Goal: Task Accomplishment & Management: Complete application form

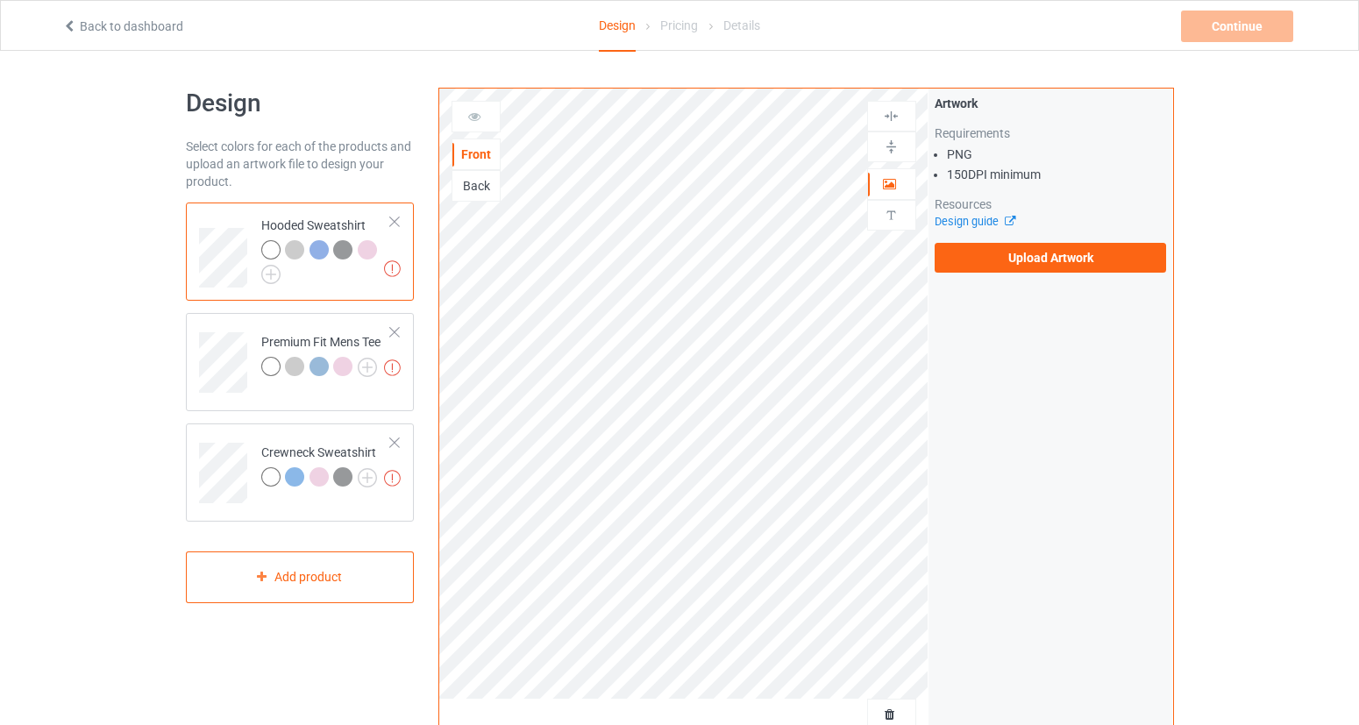
click at [1192, 250] on div "Design Select colors for each of the products and upload an artwork file to des…" at bounding box center [679, 593] width 1359 height 1085
click at [1051, 256] on label "Upload Artwork" at bounding box center [1051, 258] width 232 height 30
click at [0, 0] on input "Upload Artwork" at bounding box center [0, 0] width 0 height 0
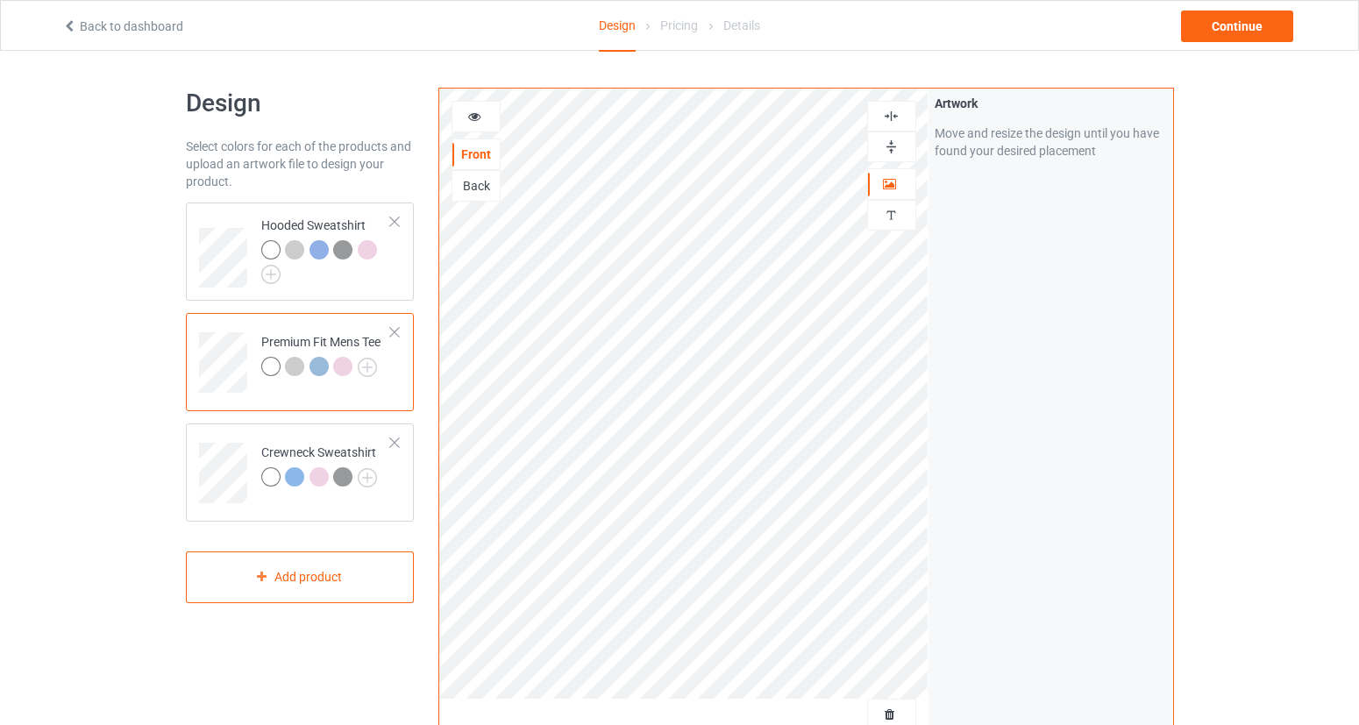
click at [478, 115] on icon at bounding box center [474, 114] width 15 height 12
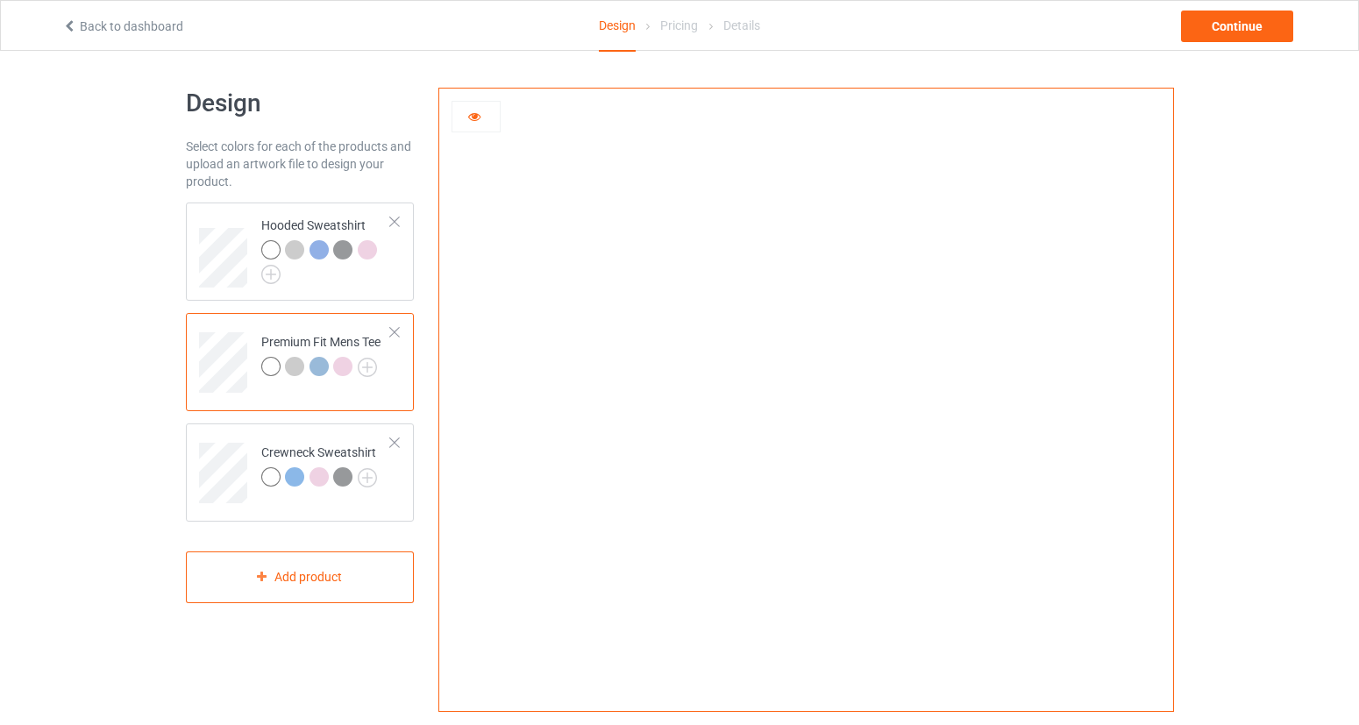
click at [469, 118] on icon at bounding box center [474, 114] width 15 height 12
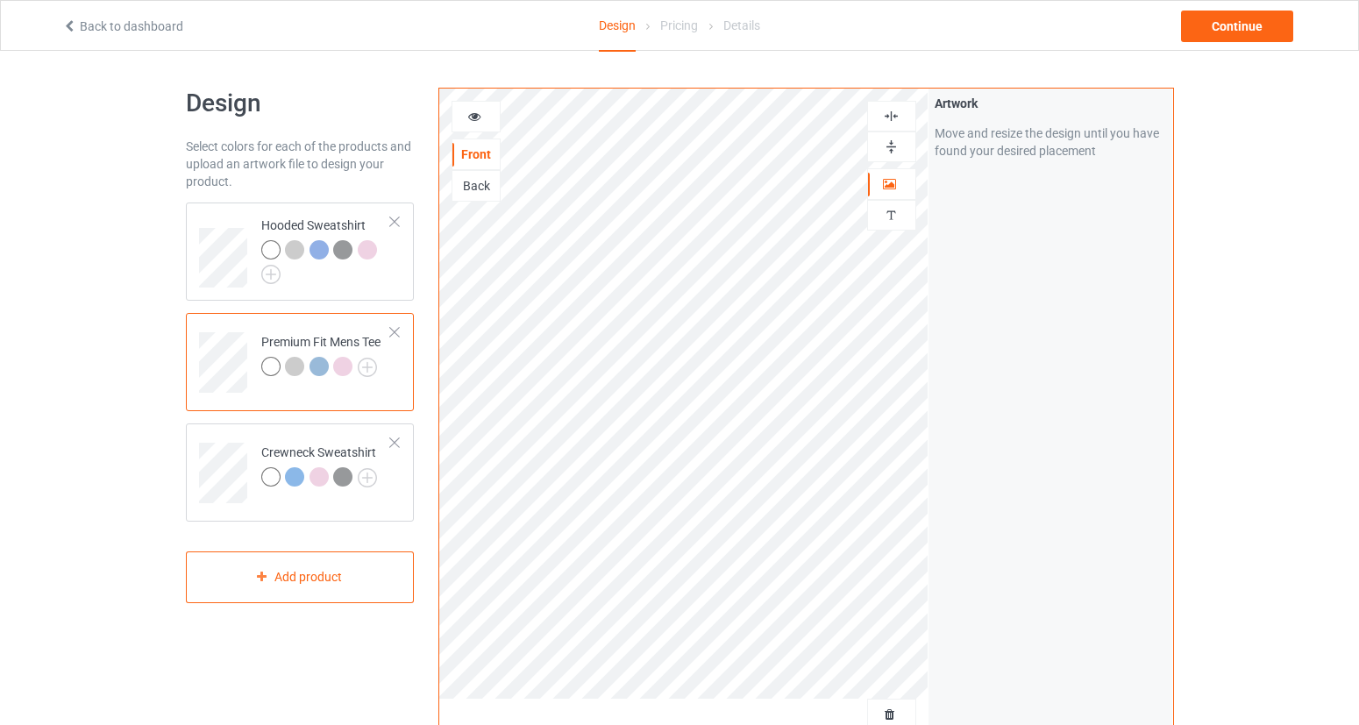
click at [473, 120] on icon at bounding box center [474, 114] width 15 height 12
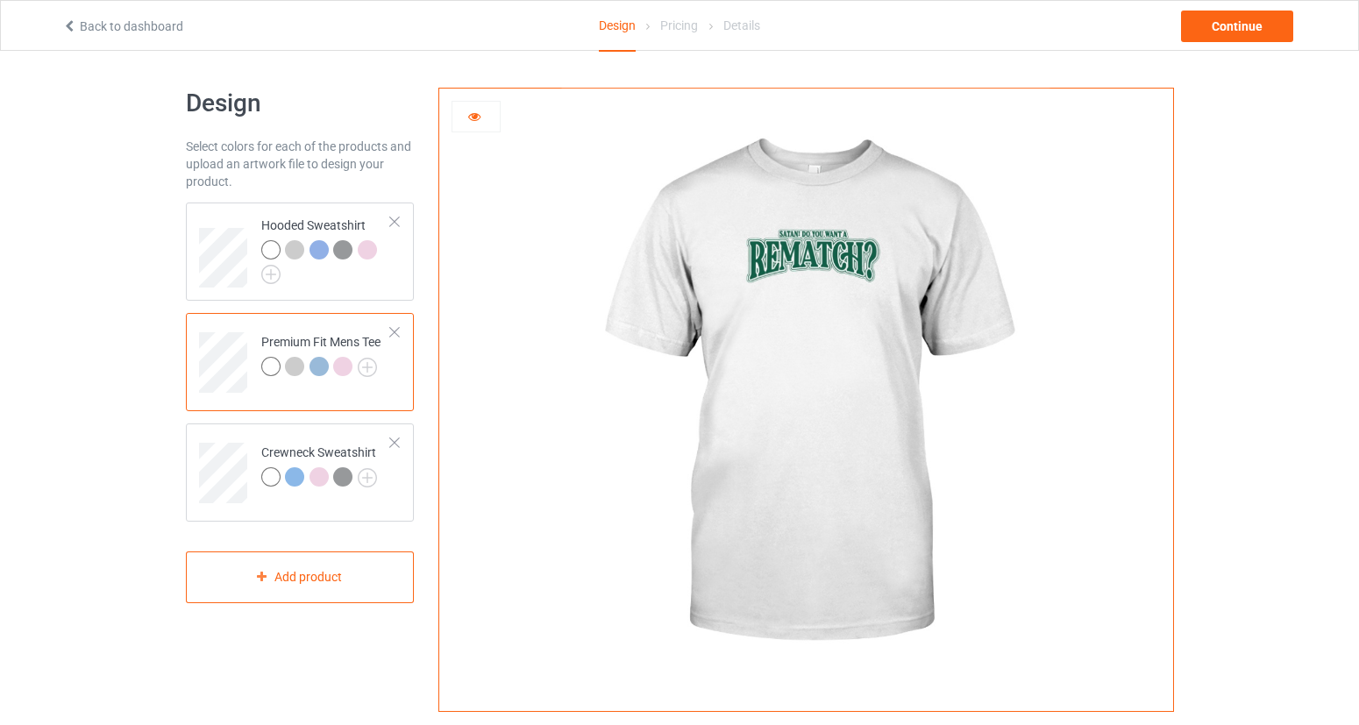
click at [296, 371] on div at bounding box center [294, 366] width 19 height 19
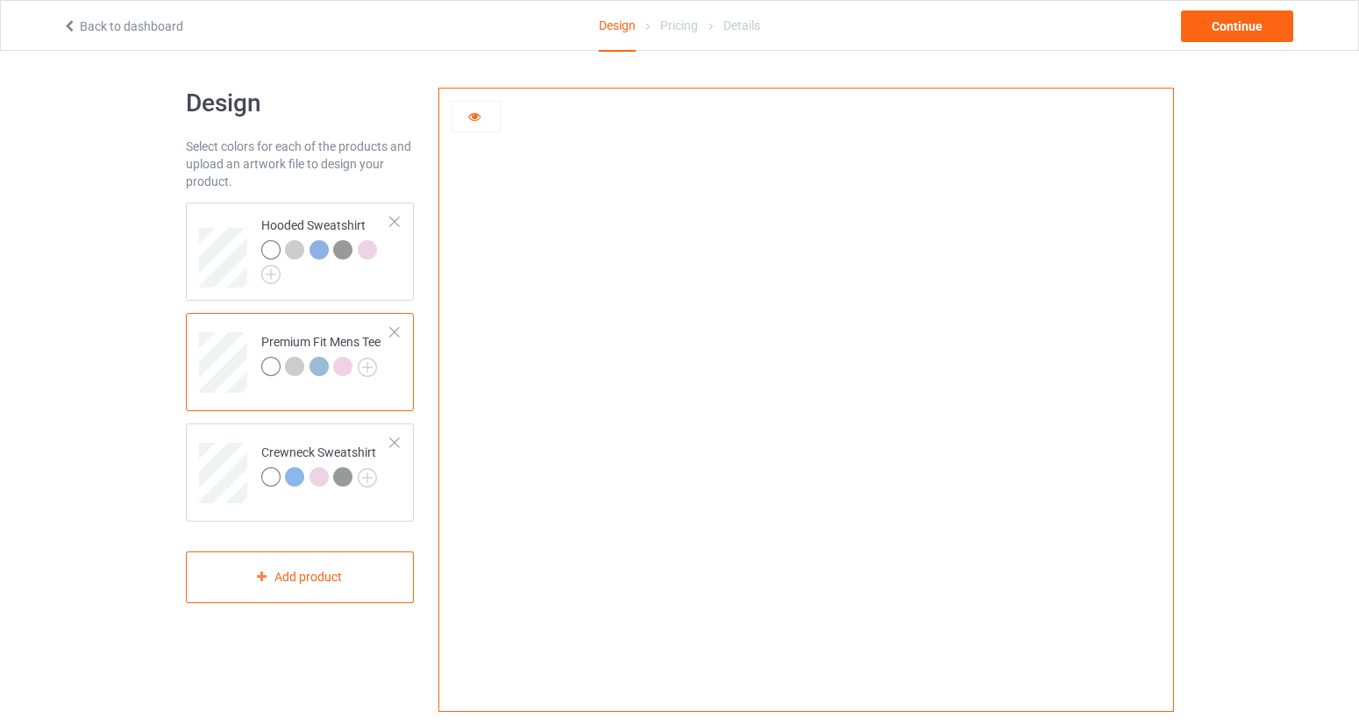
click at [325, 368] on div at bounding box center [319, 366] width 19 height 19
click at [352, 371] on div at bounding box center [345, 369] width 25 height 25
click at [363, 367] on img at bounding box center [367, 367] width 19 height 19
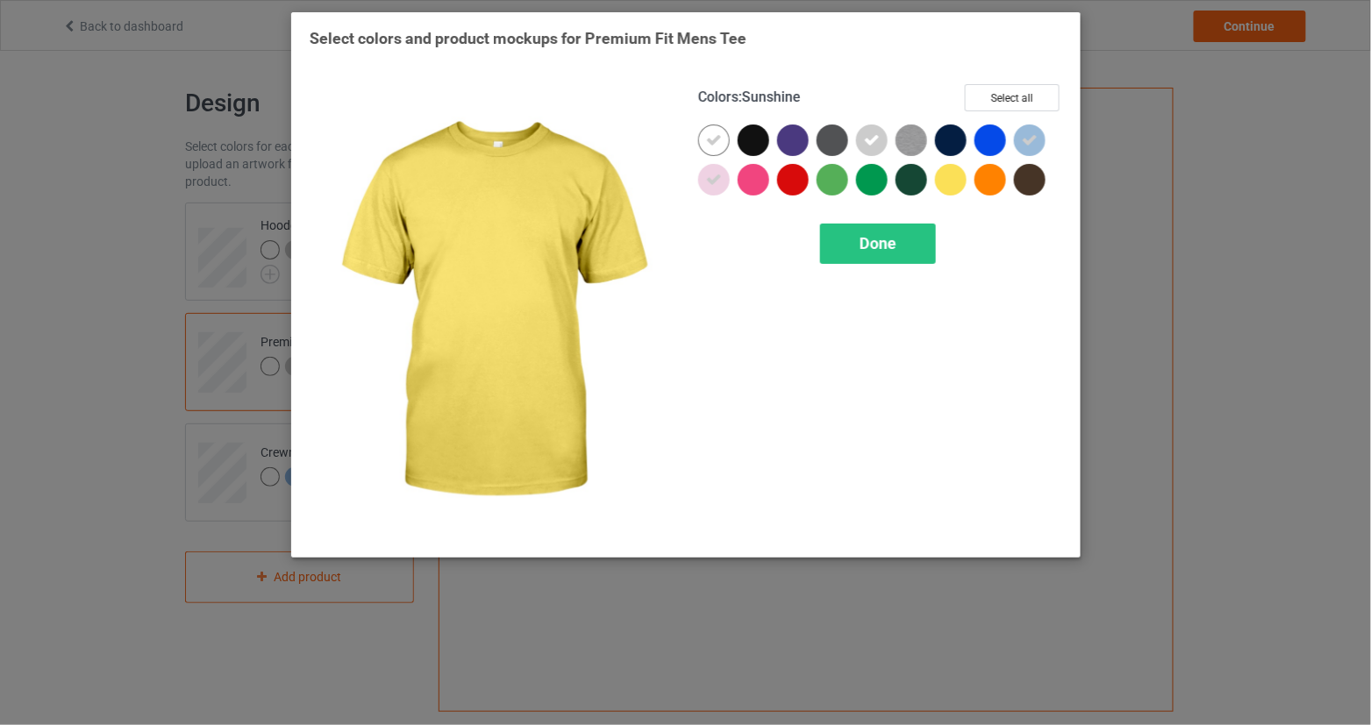
click at [954, 183] on div at bounding box center [951, 180] width 32 height 32
click at [940, 236] on div "Done" at bounding box center [880, 244] width 364 height 40
click at [932, 238] on div "Done" at bounding box center [878, 244] width 116 height 40
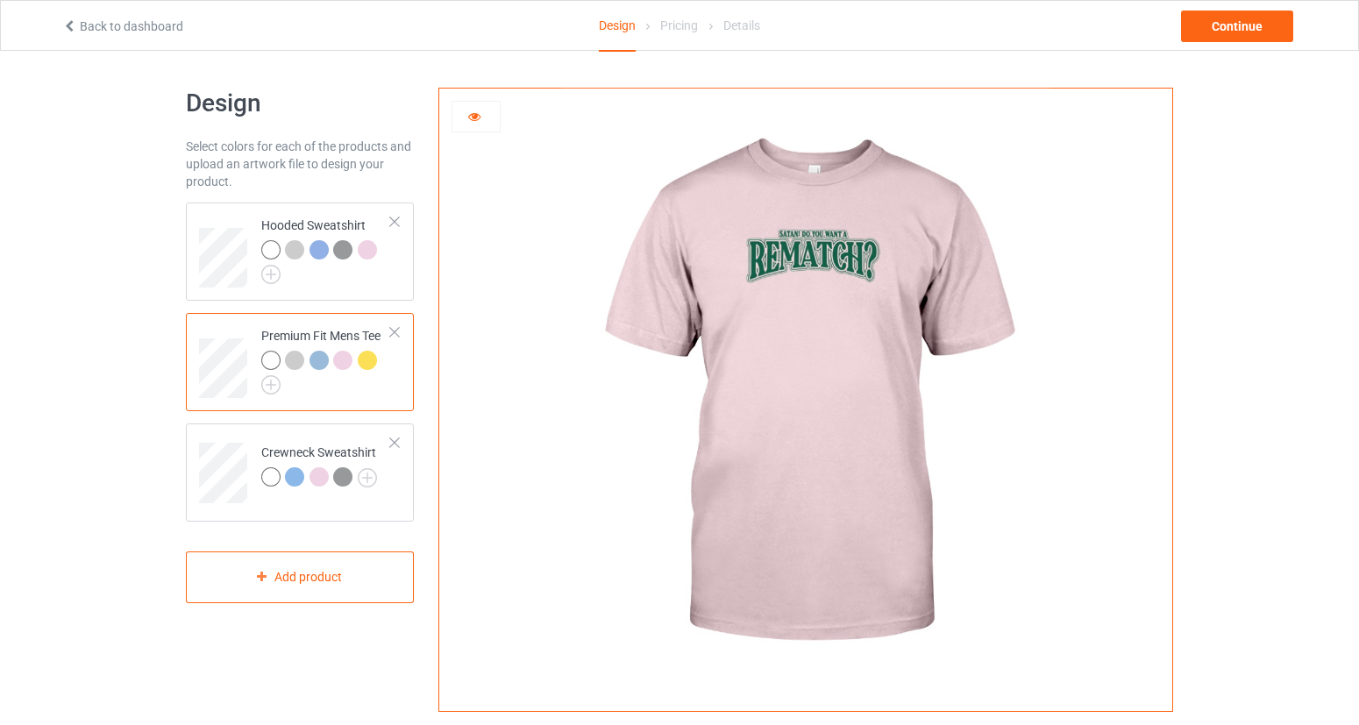
click at [371, 355] on div at bounding box center [367, 360] width 19 height 19
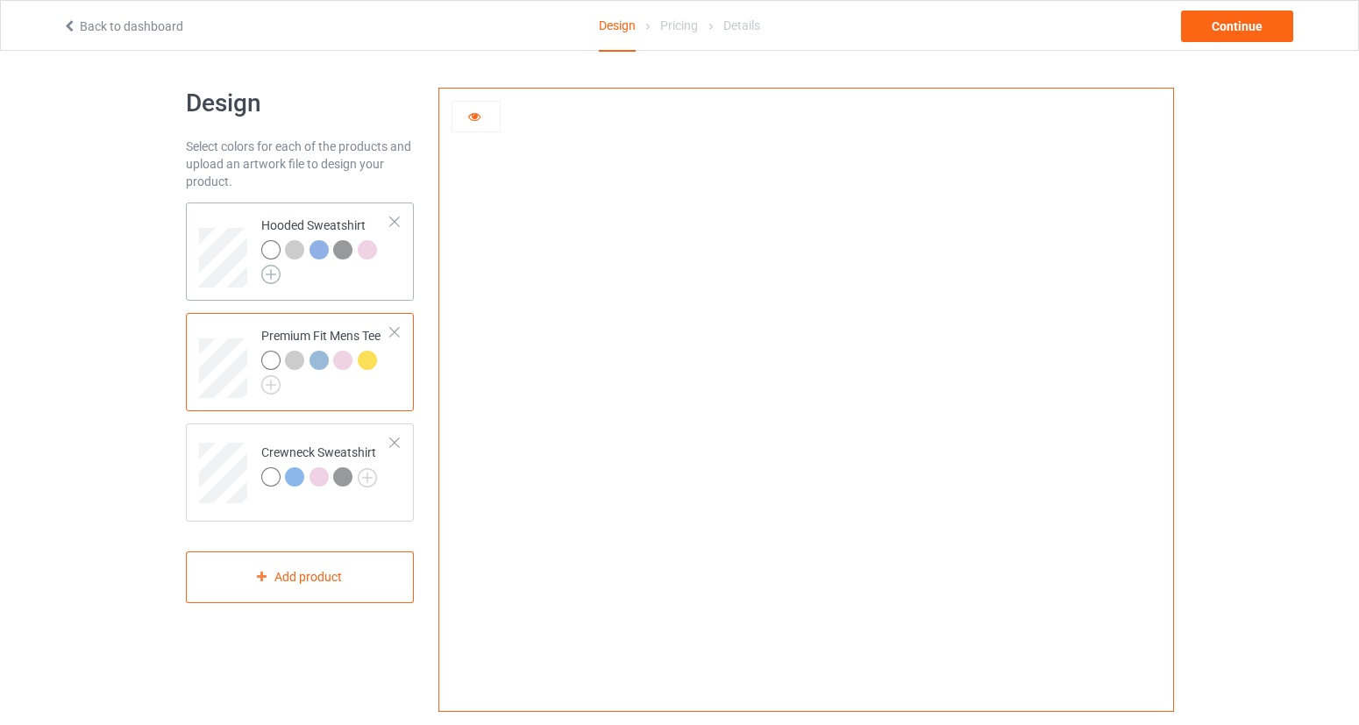
click at [273, 277] on img at bounding box center [270, 274] width 19 height 19
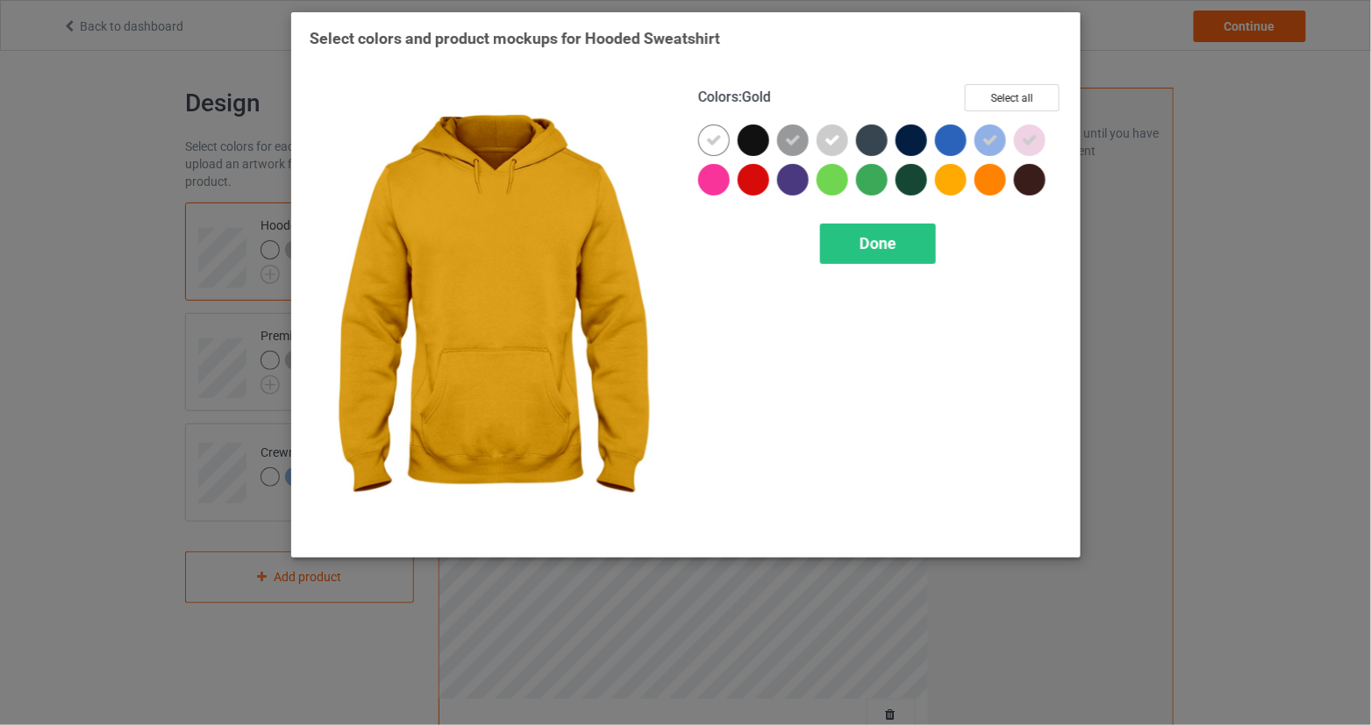
click at [945, 189] on div at bounding box center [951, 180] width 32 height 32
click at [896, 250] on div "Done" at bounding box center [878, 244] width 116 height 40
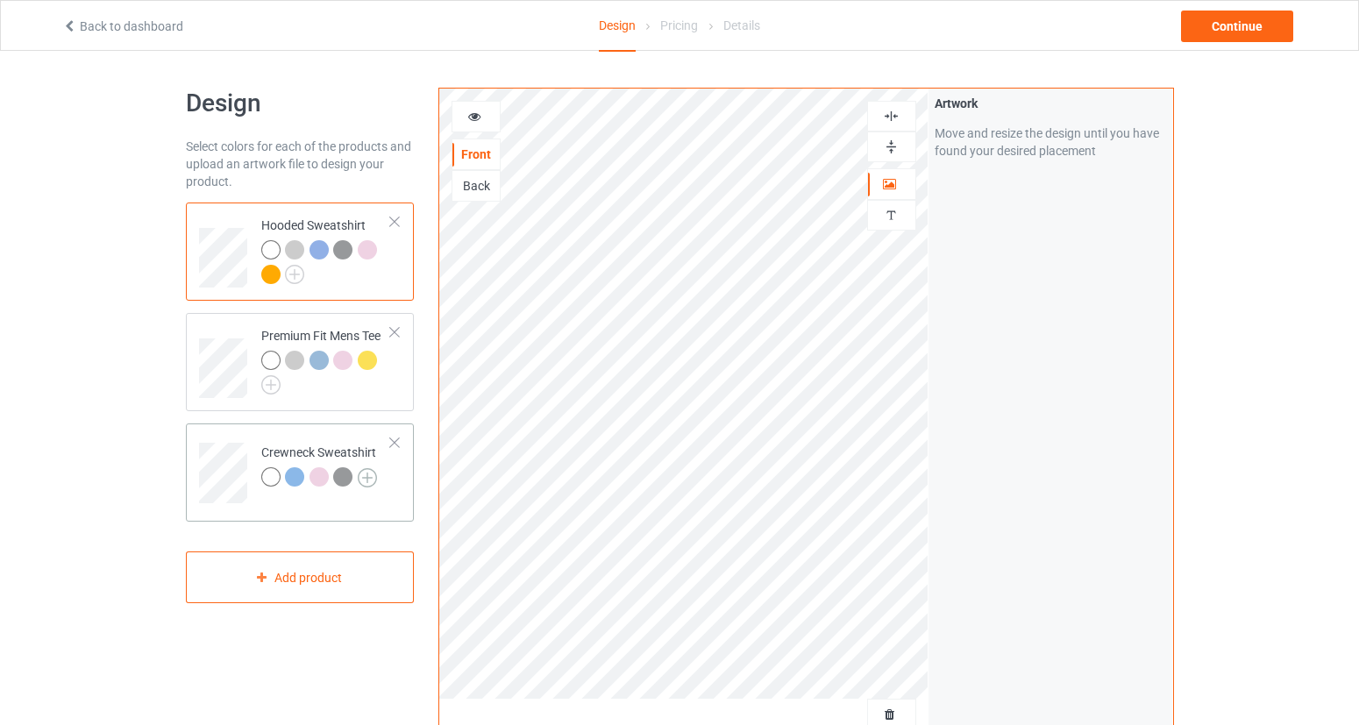
click at [372, 479] on img at bounding box center [367, 477] width 19 height 19
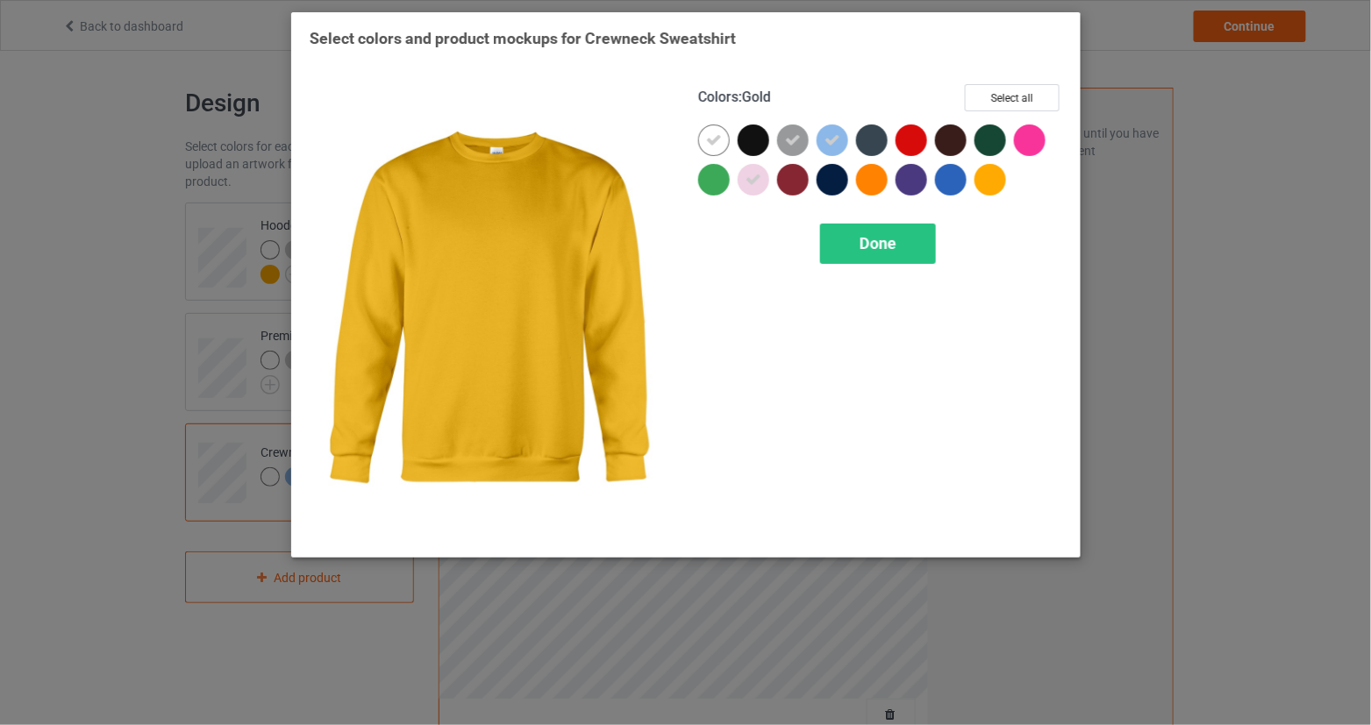
click at [1001, 175] on div at bounding box center [990, 180] width 32 height 32
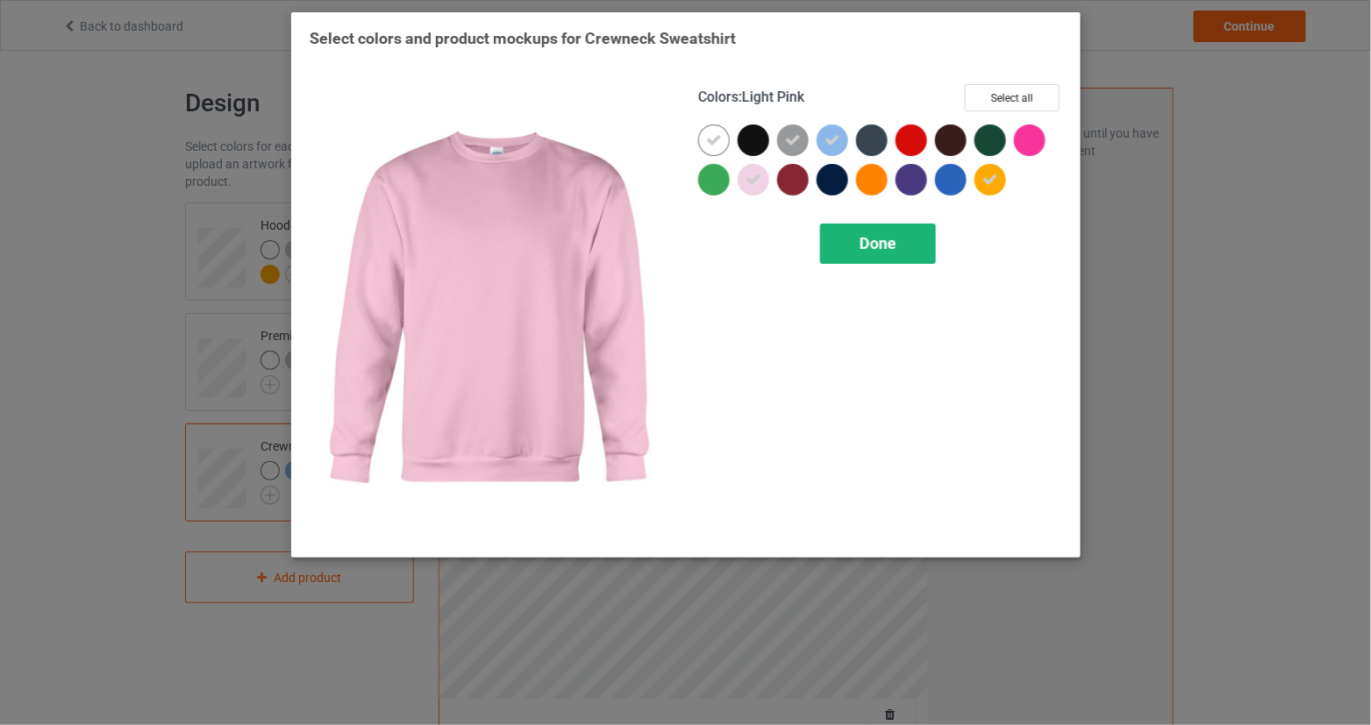
click at [857, 246] on div "Done" at bounding box center [878, 244] width 116 height 40
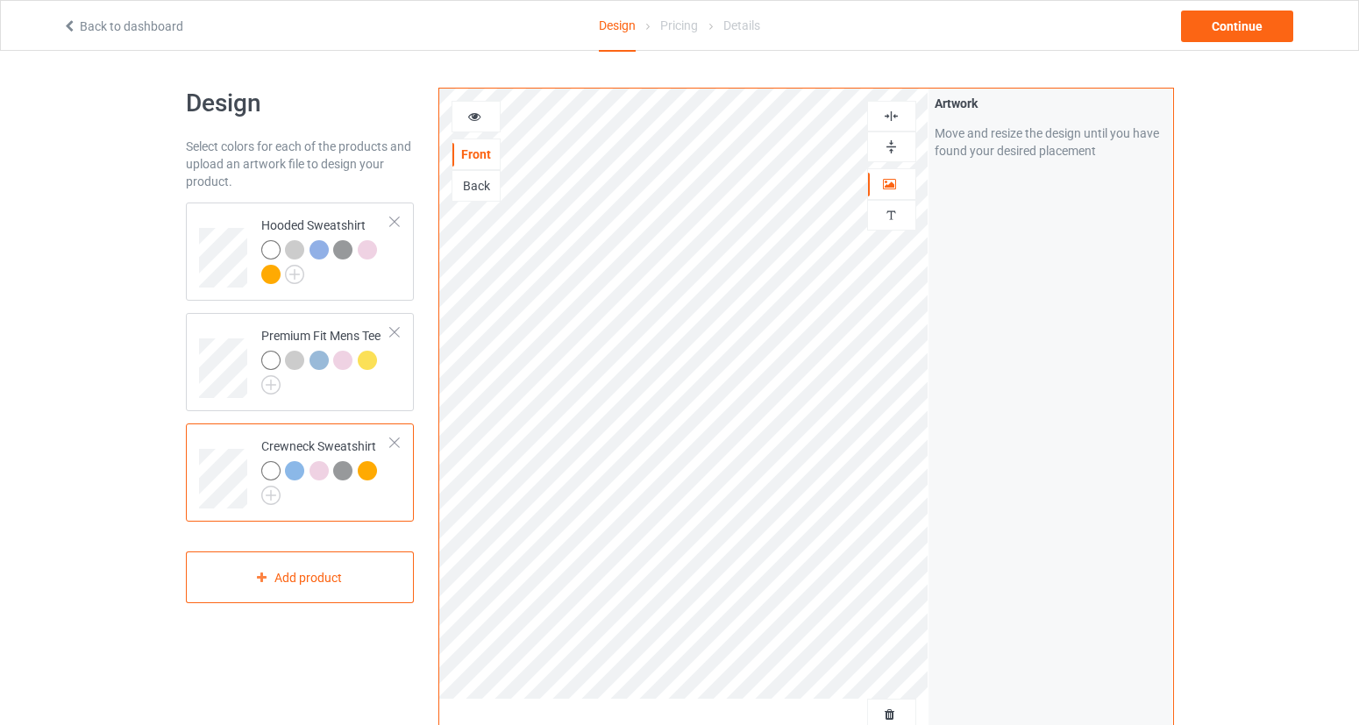
click at [467, 183] on div "Back" at bounding box center [476, 186] width 47 height 18
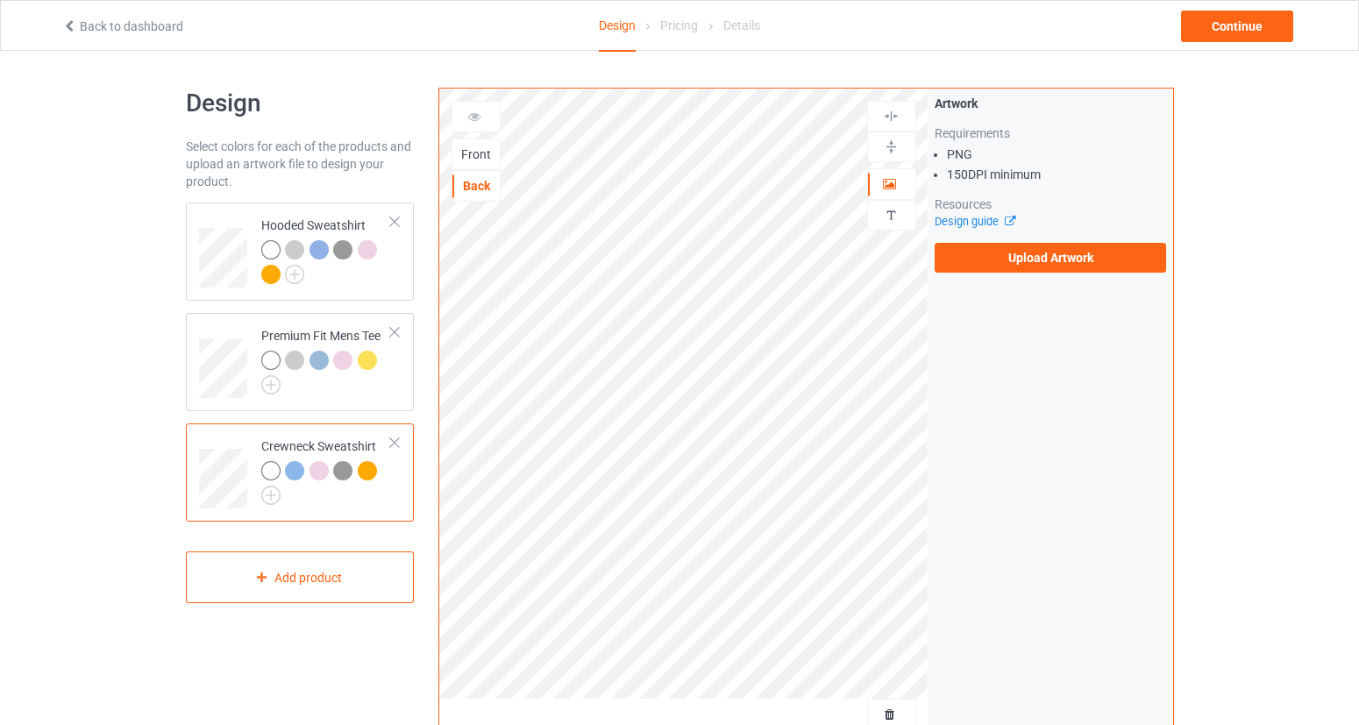
click at [999, 265] on label "Upload Artwork" at bounding box center [1051, 258] width 232 height 30
click at [0, 0] on input "Upload Artwork" at bounding box center [0, 0] width 0 height 0
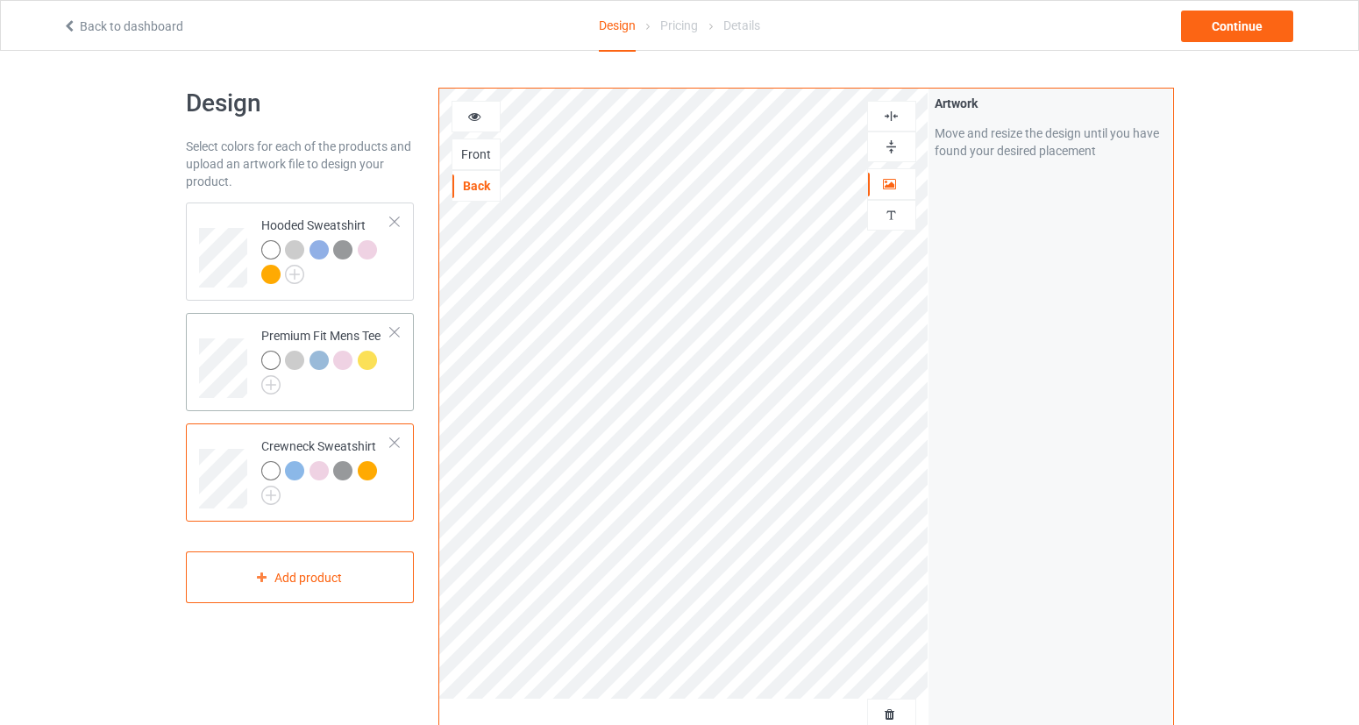
click at [281, 360] on div at bounding box center [273, 363] width 25 height 25
click at [489, 195] on div "Back" at bounding box center [476, 186] width 49 height 32
click at [492, 189] on div "Back" at bounding box center [476, 186] width 47 height 18
click at [467, 110] on icon at bounding box center [474, 114] width 15 height 12
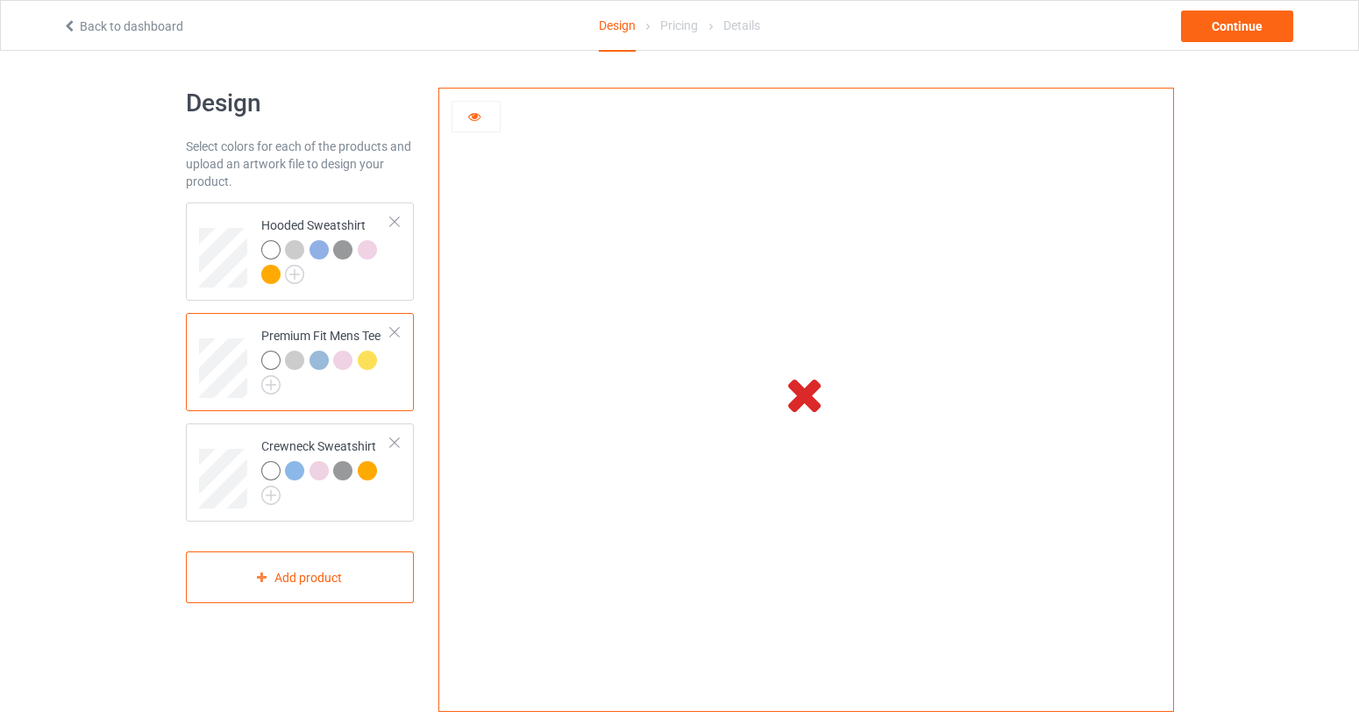
click at [485, 124] on div at bounding box center [476, 117] width 47 height 18
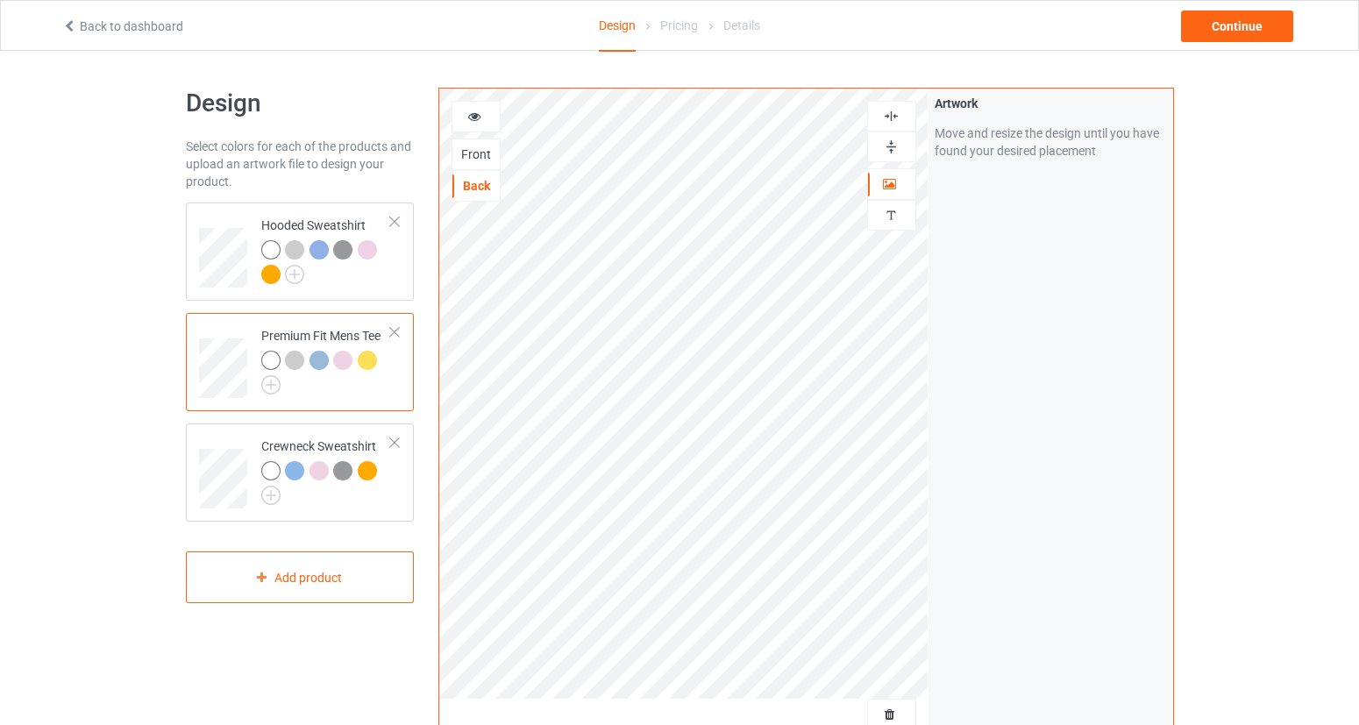
click at [485, 122] on div at bounding box center [476, 117] width 47 height 18
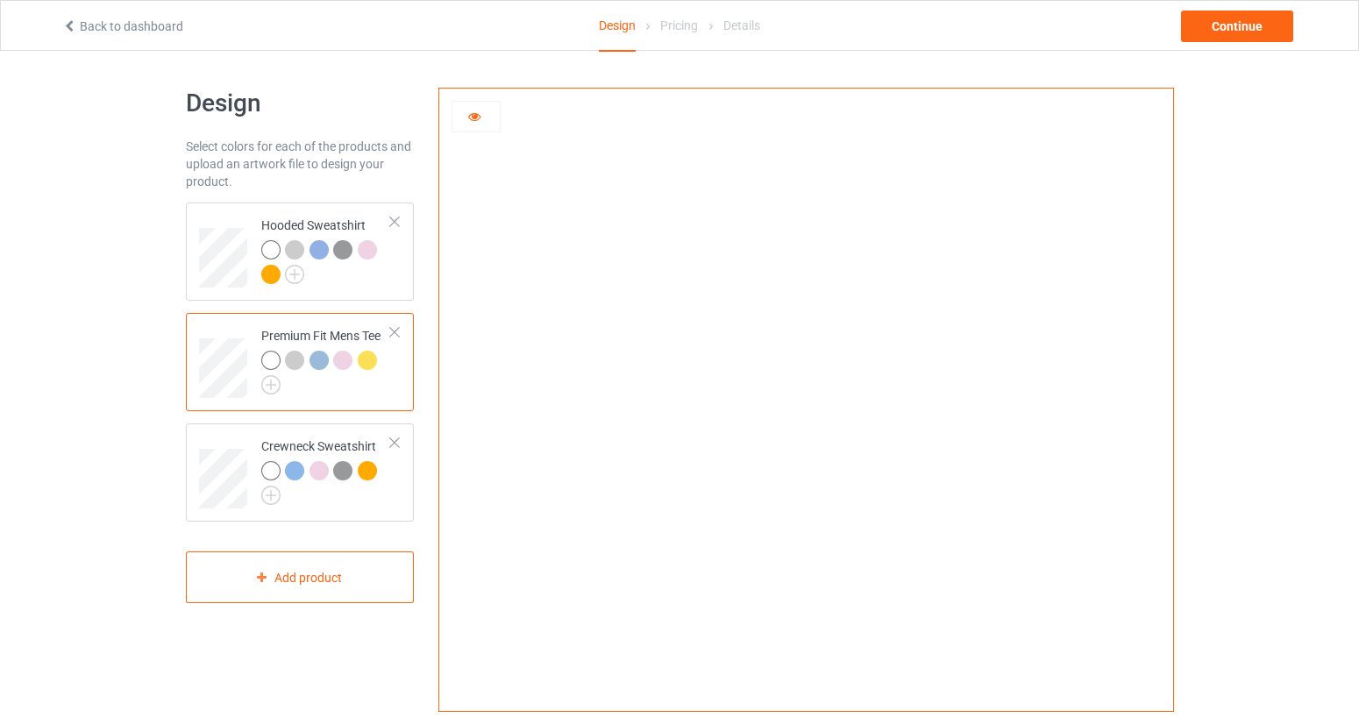
click at [469, 114] on icon at bounding box center [474, 114] width 15 height 12
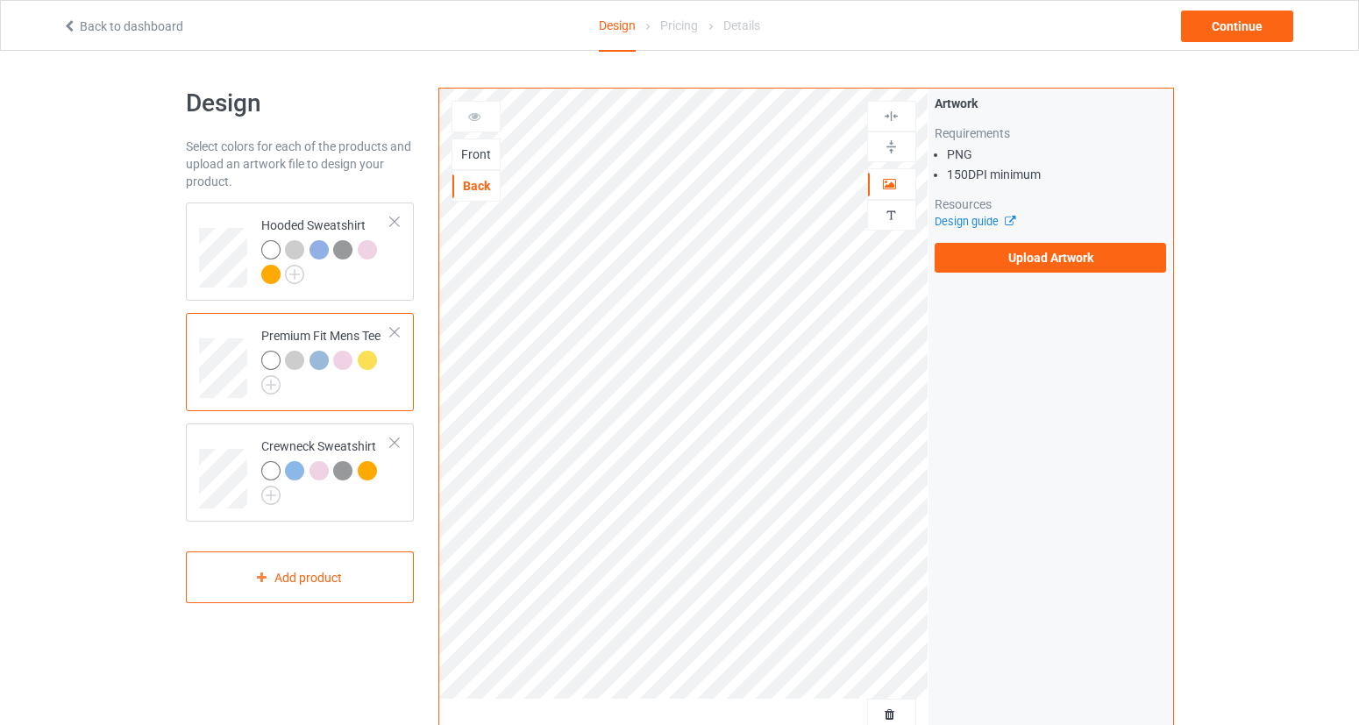
click at [487, 160] on div "Front" at bounding box center [476, 155] width 47 height 18
click at [1067, 258] on label "Upload Artwork" at bounding box center [1051, 258] width 232 height 30
click at [0, 0] on input "Upload Artwork" at bounding box center [0, 0] width 0 height 0
click at [1112, 268] on label "Upload Artwork" at bounding box center [1051, 258] width 232 height 30
click at [0, 0] on input "Upload Artwork" at bounding box center [0, 0] width 0 height 0
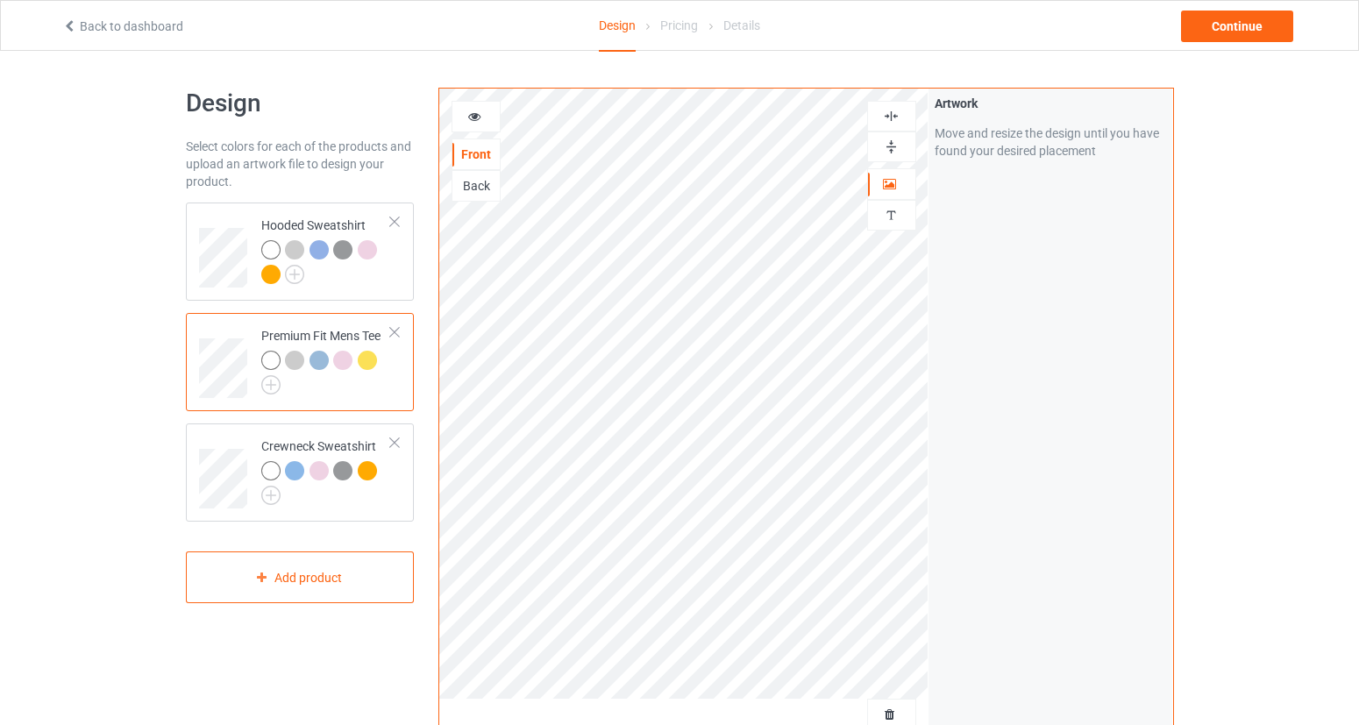
click at [481, 116] on icon at bounding box center [474, 114] width 15 height 12
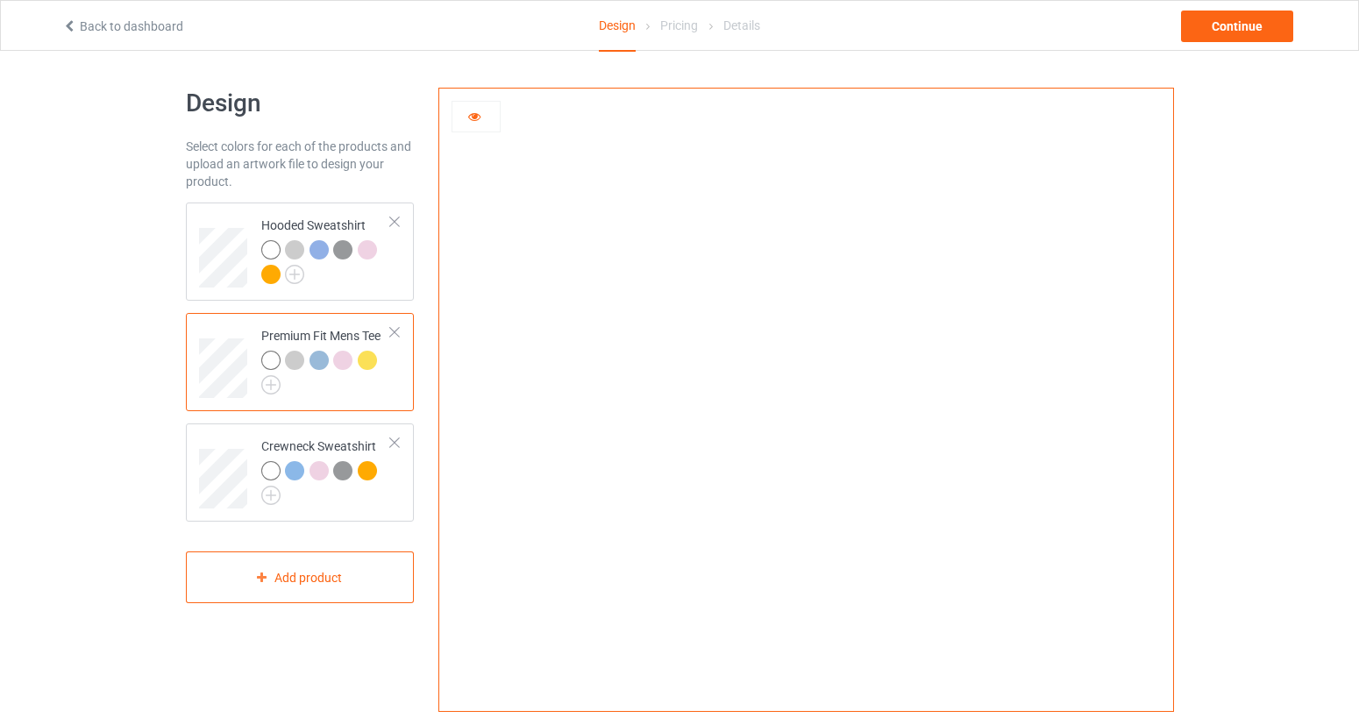
click at [318, 356] on div at bounding box center [319, 360] width 19 height 19
click at [292, 360] on div at bounding box center [294, 360] width 19 height 19
click at [348, 360] on div at bounding box center [342, 360] width 19 height 19
click at [367, 365] on div at bounding box center [367, 360] width 19 height 19
click at [274, 386] on img at bounding box center [270, 384] width 19 height 19
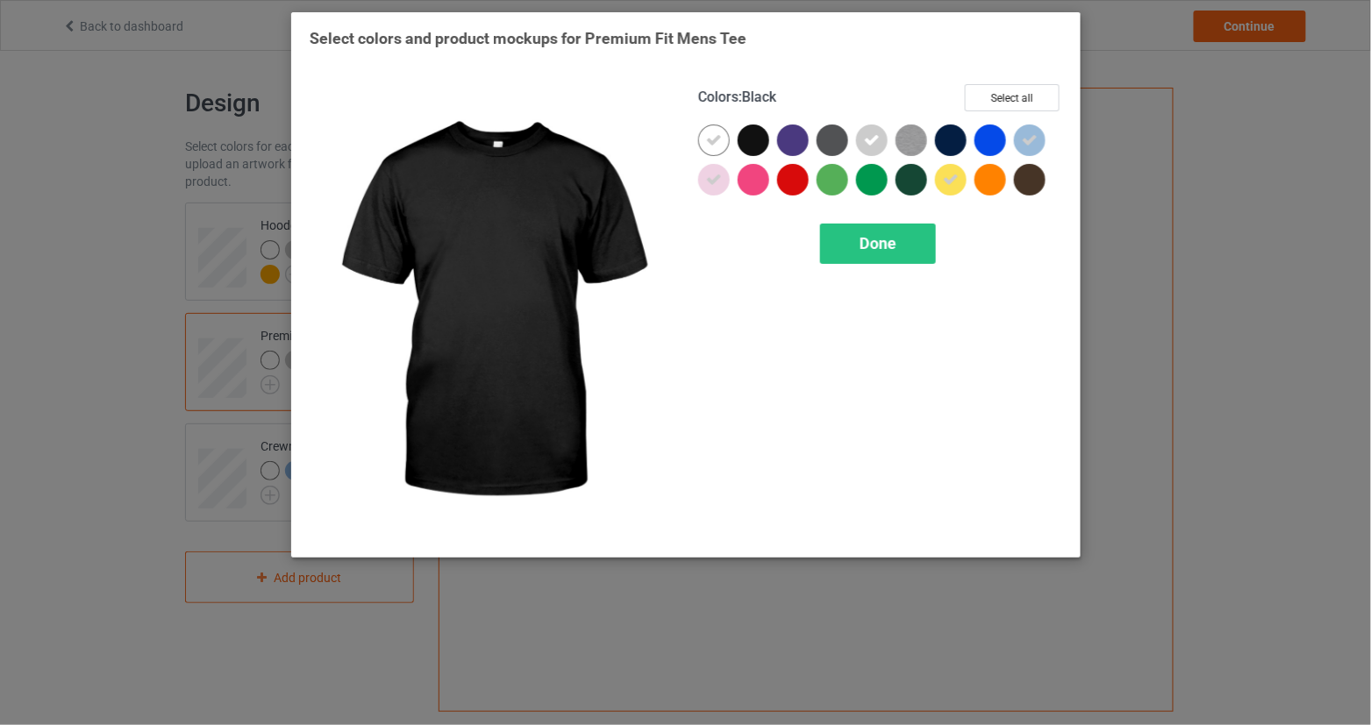
click at [743, 145] on div at bounding box center [754, 141] width 32 height 32
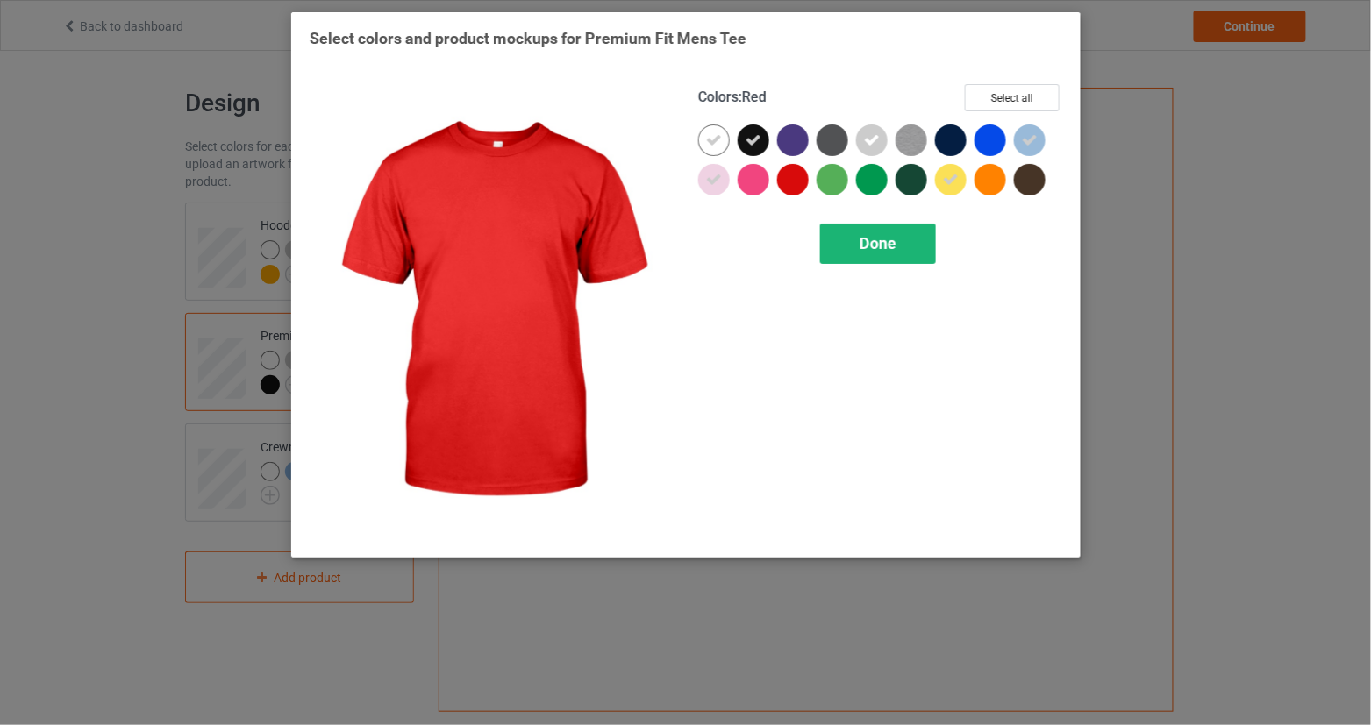
click at [855, 242] on div "Done" at bounding box center [878, 244] width 116 height 40
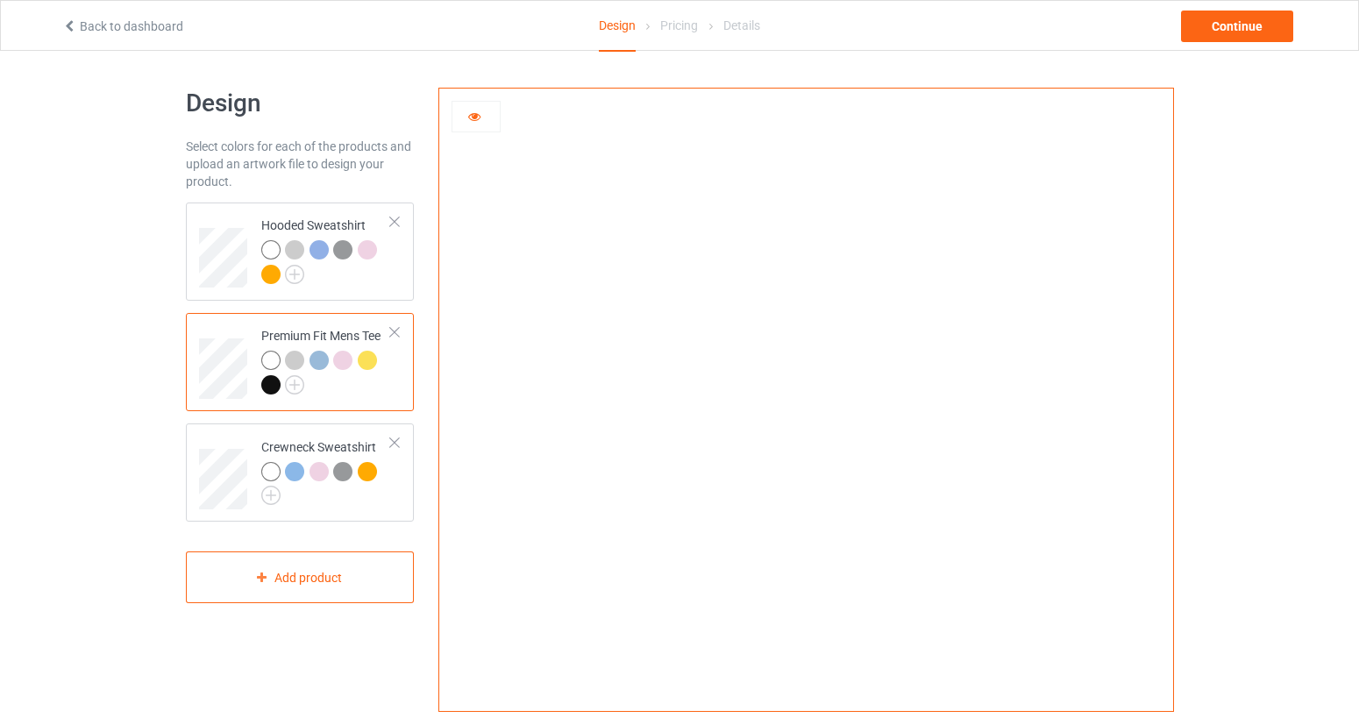
click at [275, 387] on div at bounding box center [270, 384] width 19 height 19
click at [290, 384] on img at bounding box center [294, 384] width 19 height 19
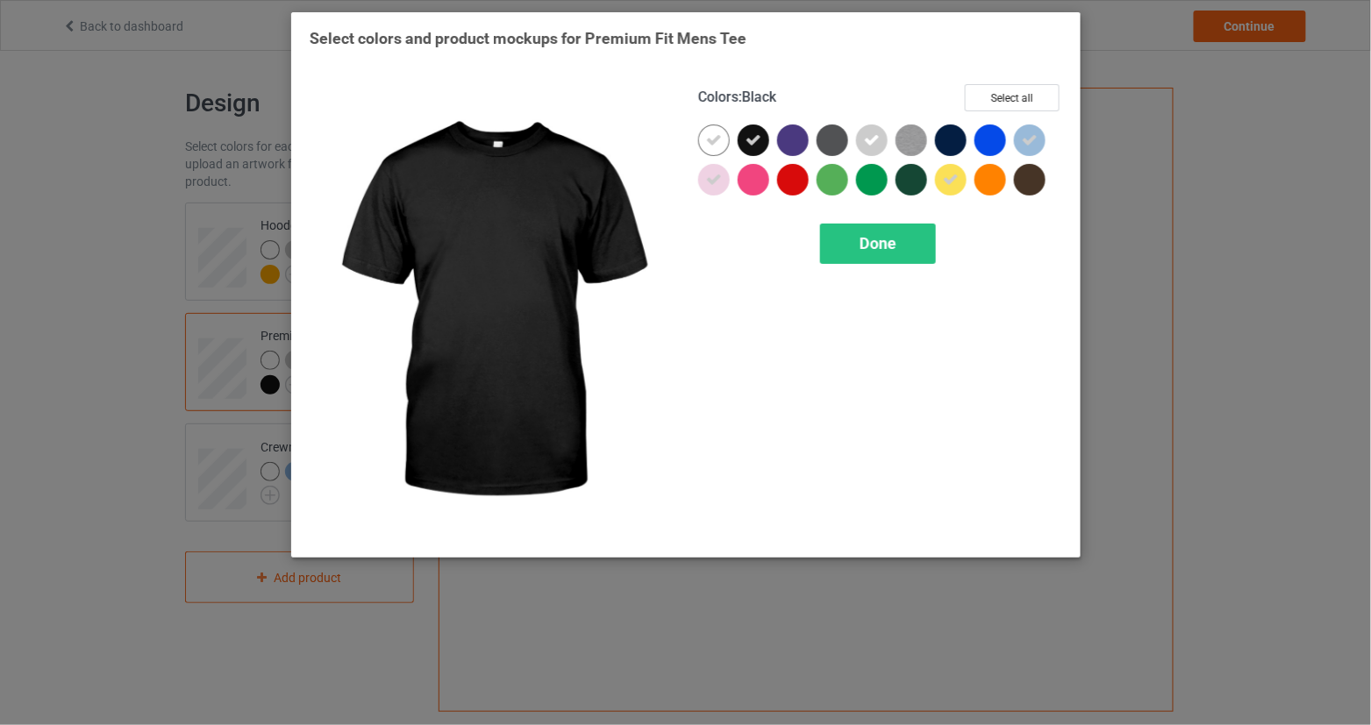
click at [761, 132] on div at bounding box center [754, 141] width 32 height 32
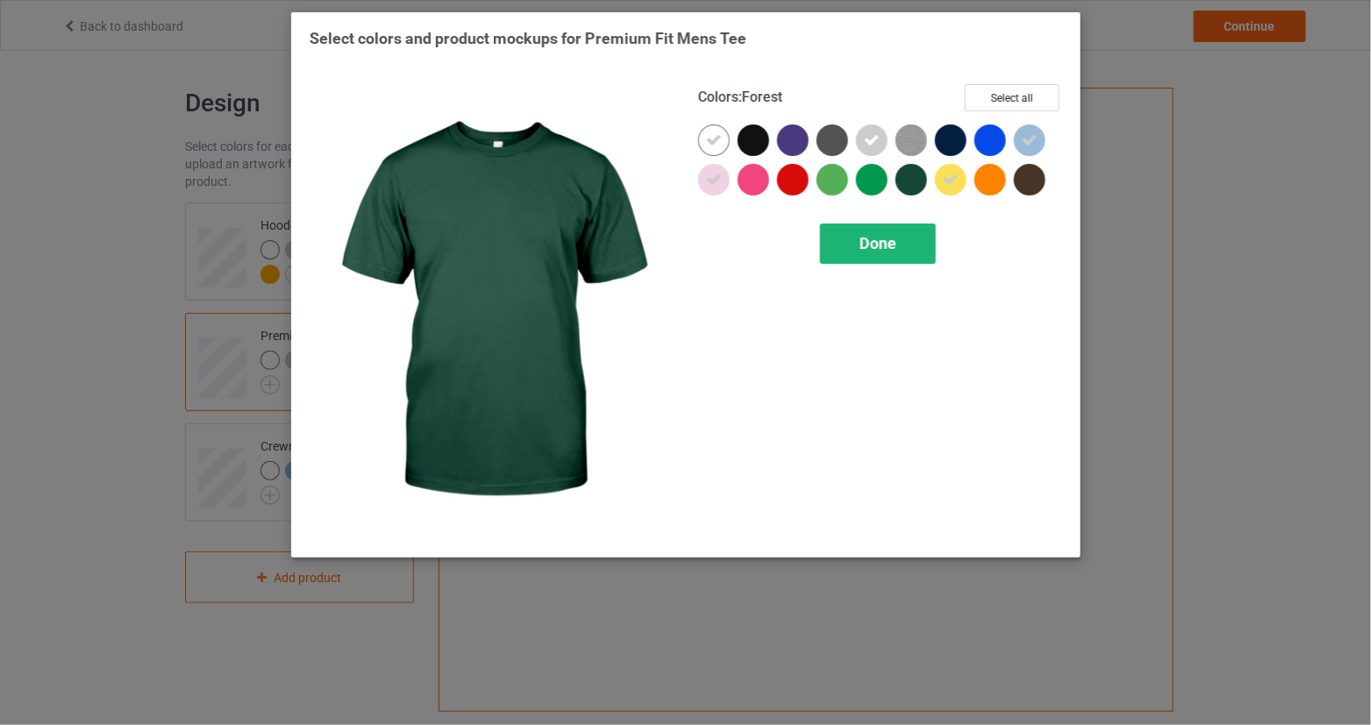
click at [914, 230] on div "Done" at bounding box center [878, 244] width 116 height 40
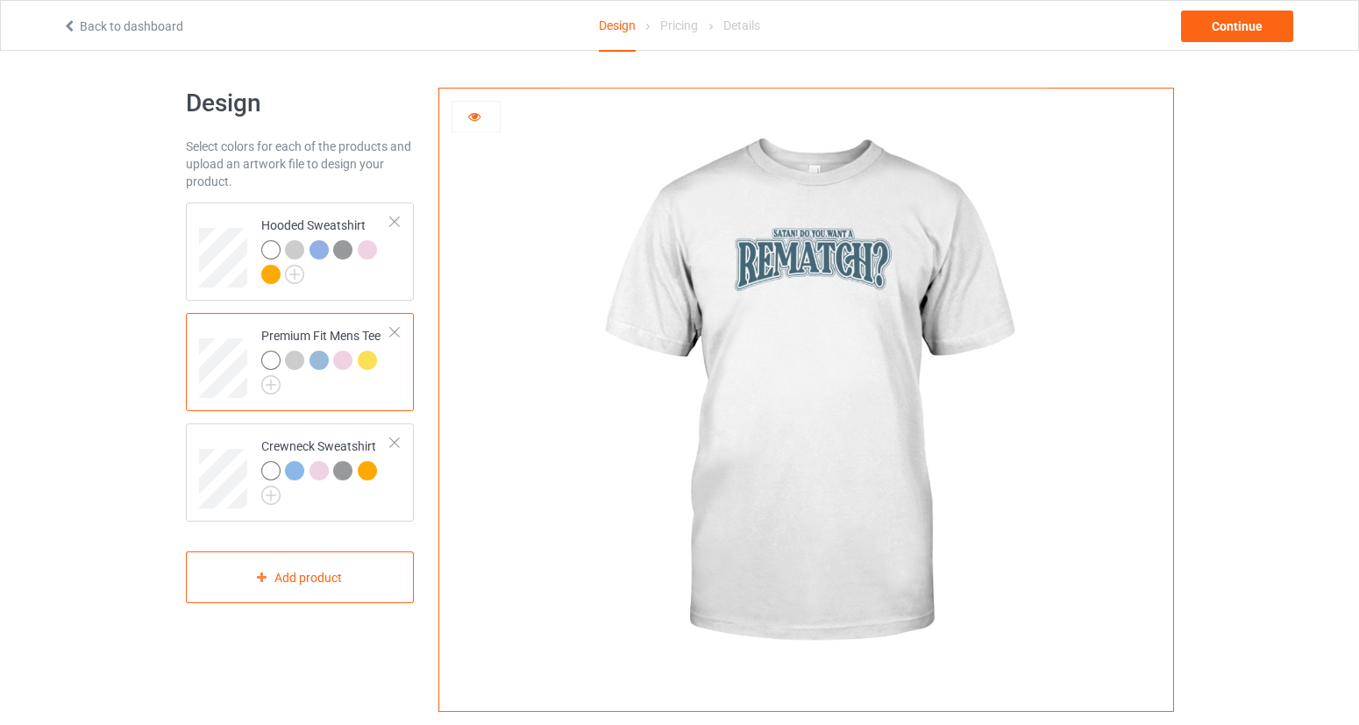
click at [472, 113] on icon at bounding box center [474, 114] width 15 height 12
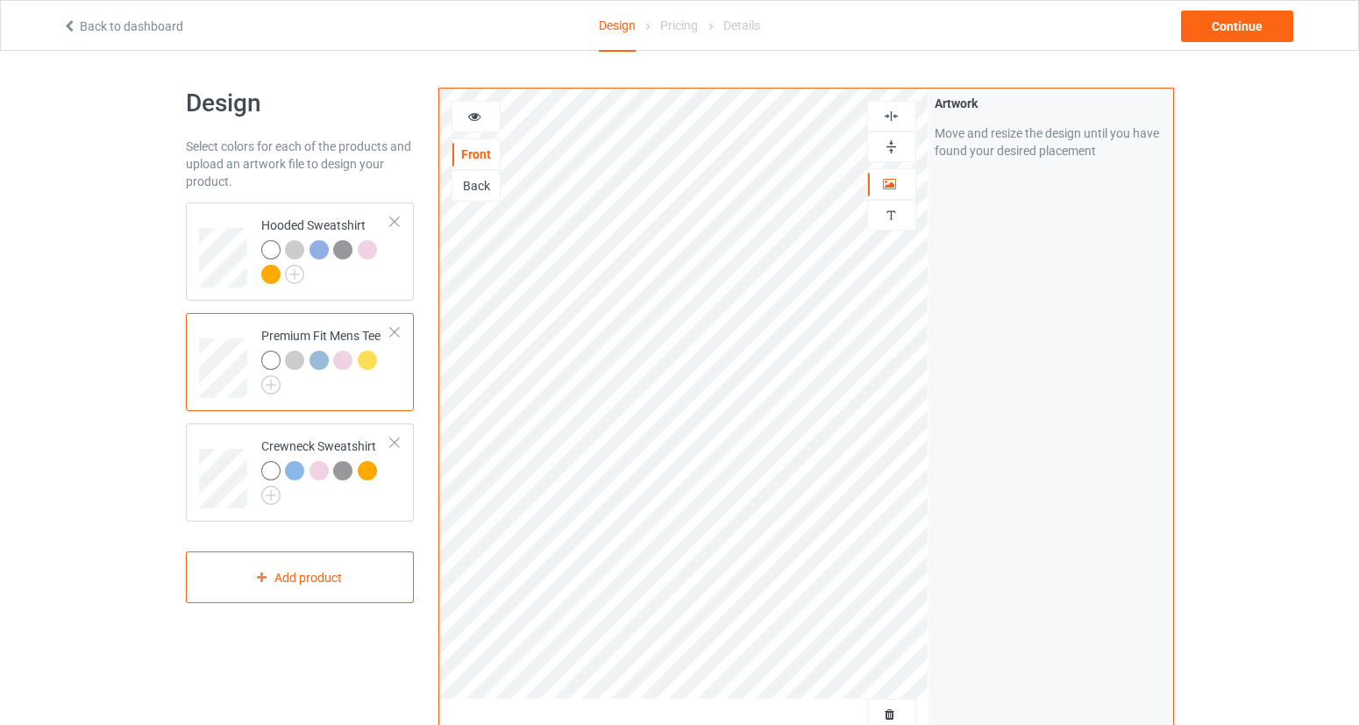
click at [462, 191] on div "Back" at bounding box center [476, 186] width 47 height 18
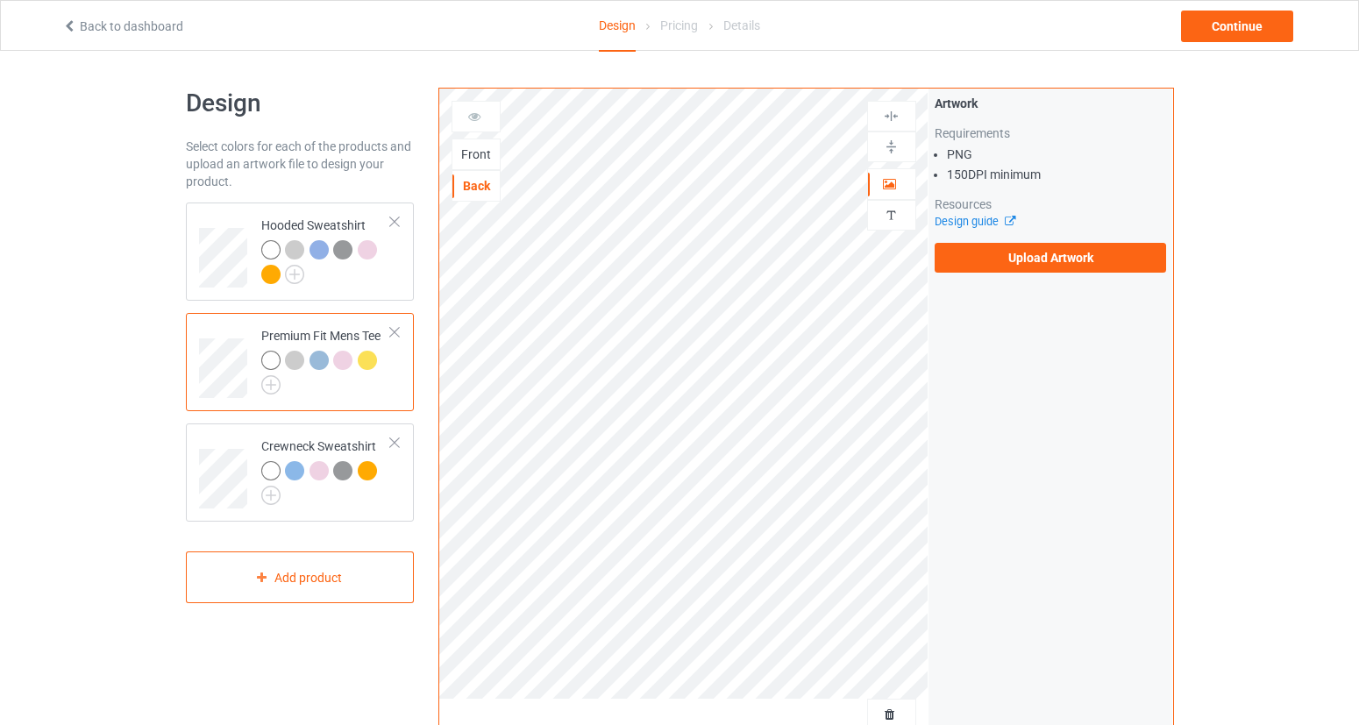
click at [1048, 257] on label "Upload Artwork" at bounding box center [1051, 258] width 232 height 30
click at [0, 0] on input "Upload Artwork" at bounding box center [0, 0] width 0 height 0
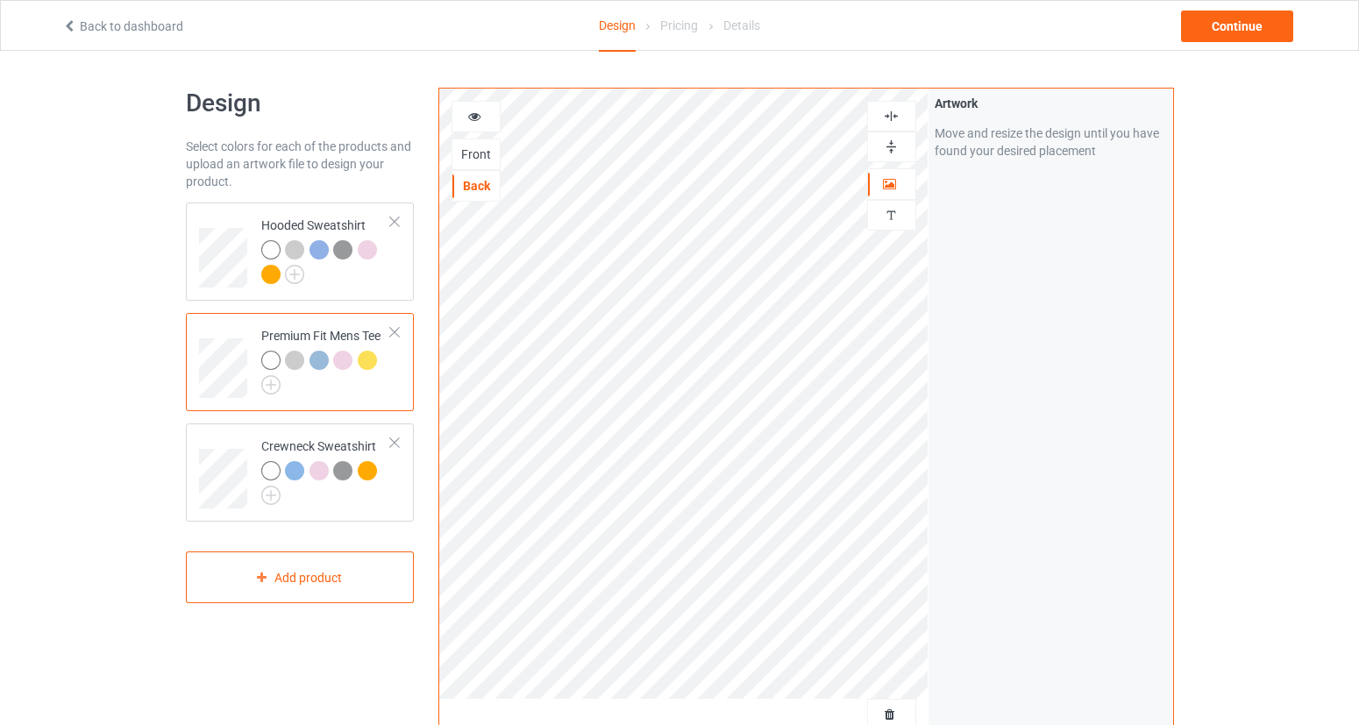
click at [482, 122] on div at bounding box center [476, 117] width 47 height 18
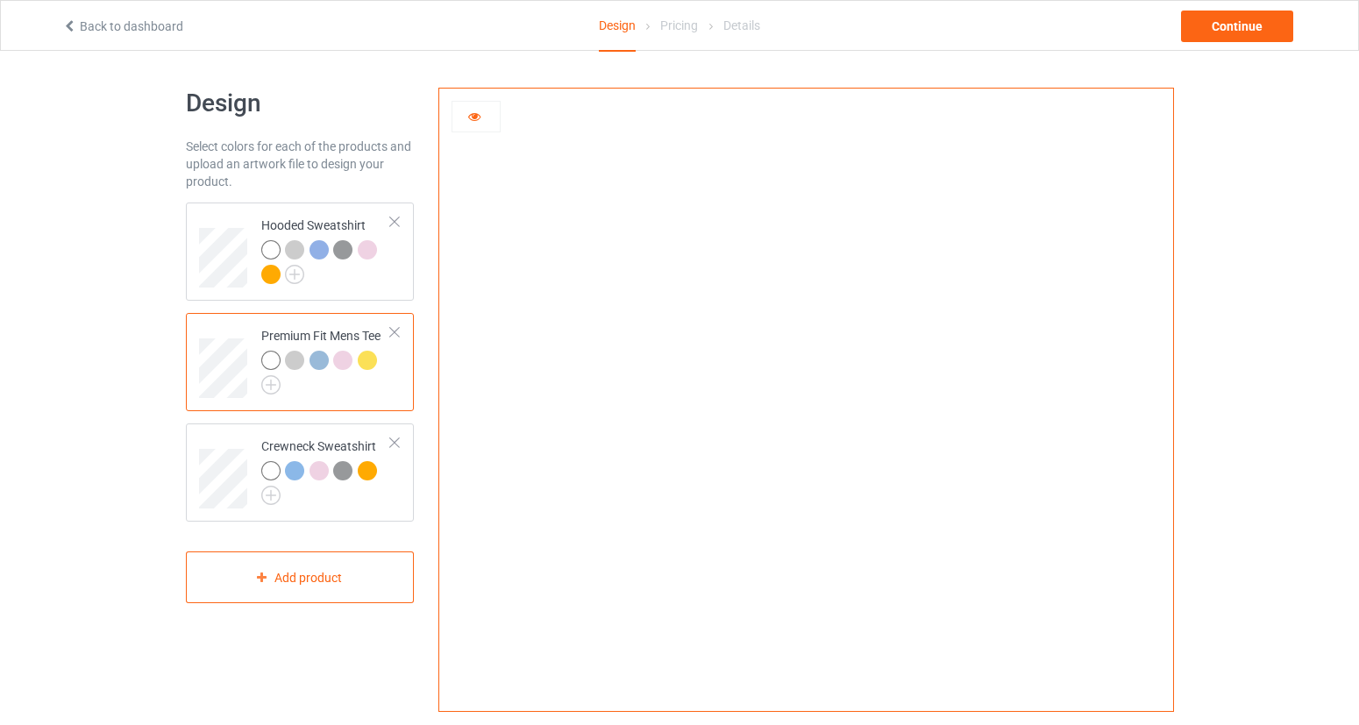
click at [482, 122] on div at bounding box center [476, 117] width 47 height 18
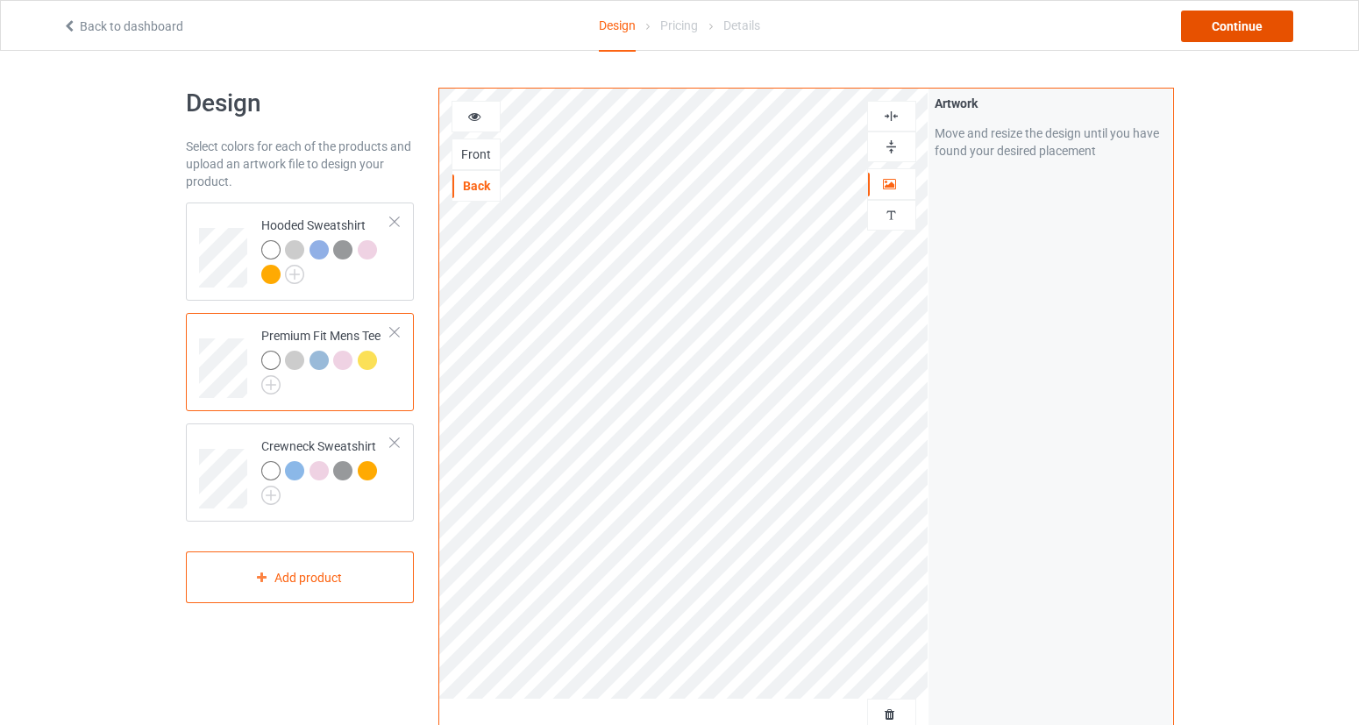
click at [1237, 34] on div "Continue" at bounding box center [1237, 27] width 112 height 32
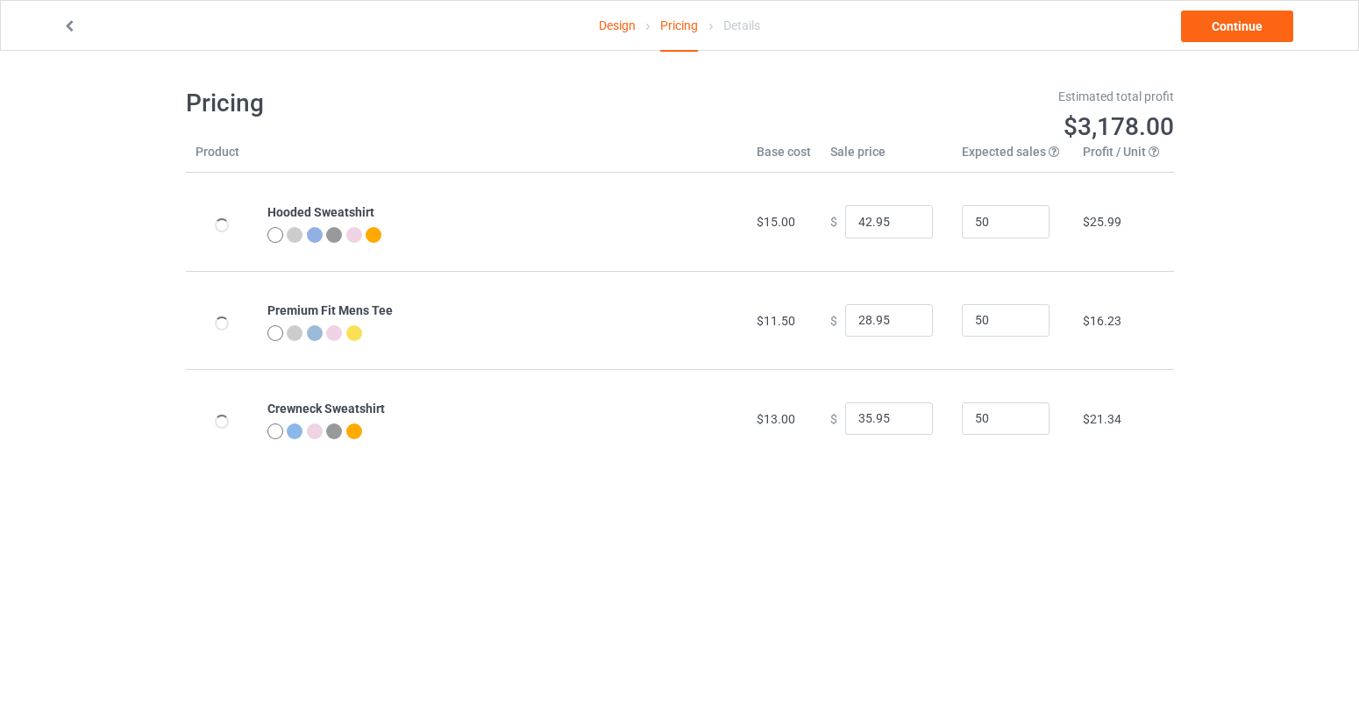
type input "46.95"
type input "32.95"
type input "39.95"
drag, startPoint x: 861, startPoint y: 218, endPoint x: 832, endPoint y: 225, distance: 29.6
click at [832, 225] on div "$ 46.95" at bounding box center [886, 221] width 112 height 33
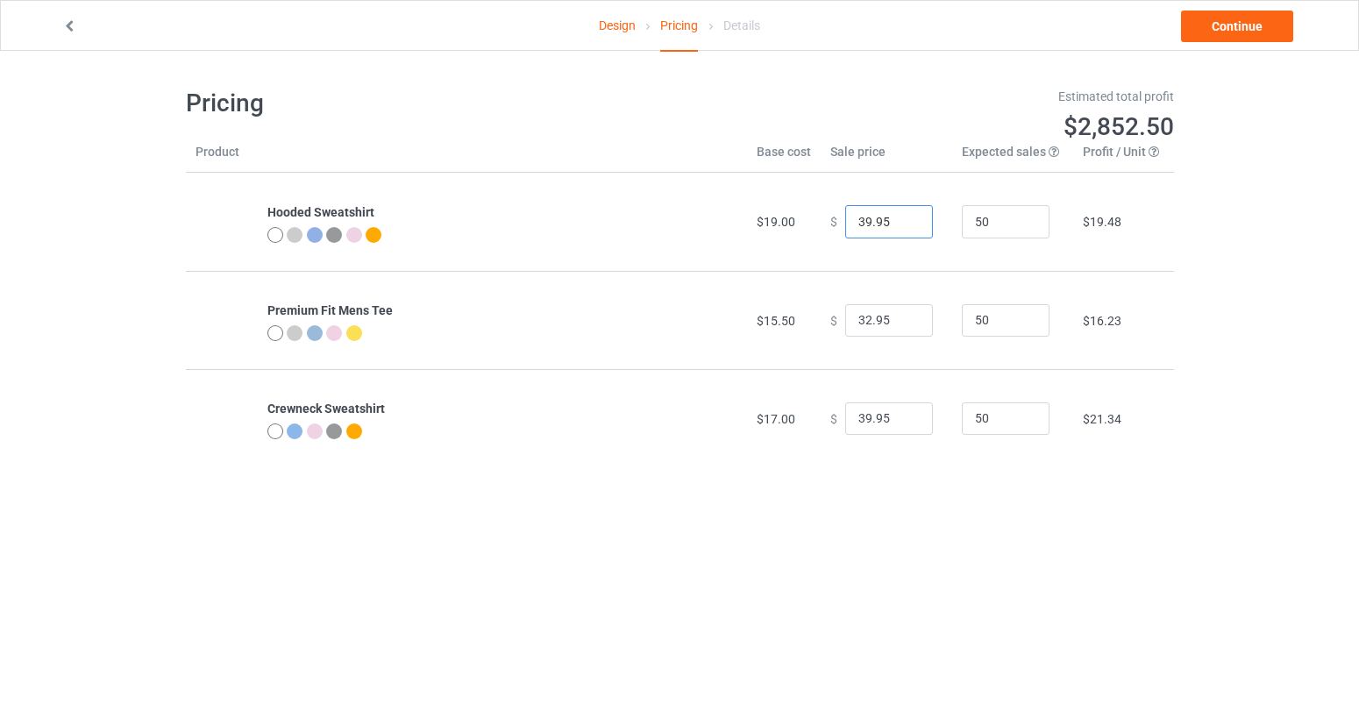
type input "39.95"
drag, startPoint x: 863, startPoint y: 317, endPoint x: 844, endPoint y: 318, distance: 19.4
click at [845, 318] on input "32.95" at bounding box center [889, 320] width 88 height 33
type input "26.95"
click at [856, 420] on input "39.95" at bounding box center [889, 419] width 88 height 33
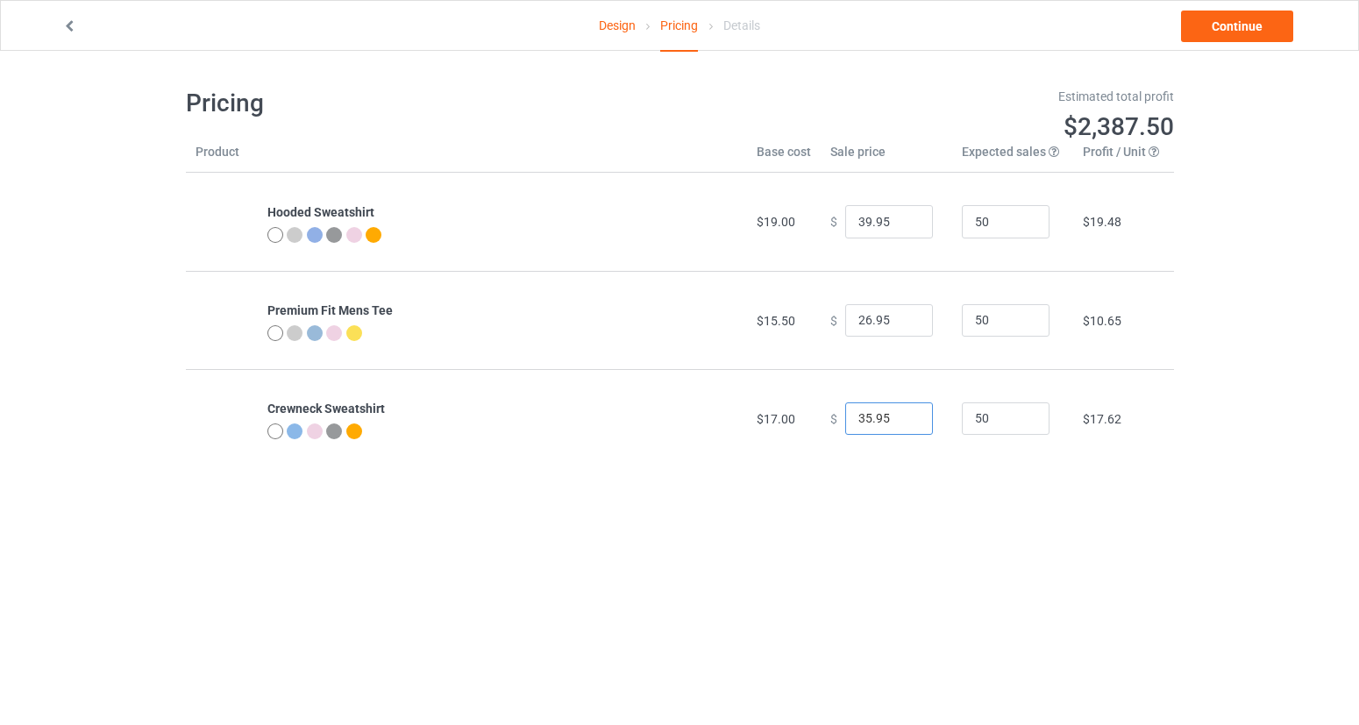
type input "35.95"
click at [631, 28] on link "Design" at bounding box center [617, 25] width 37 height 49
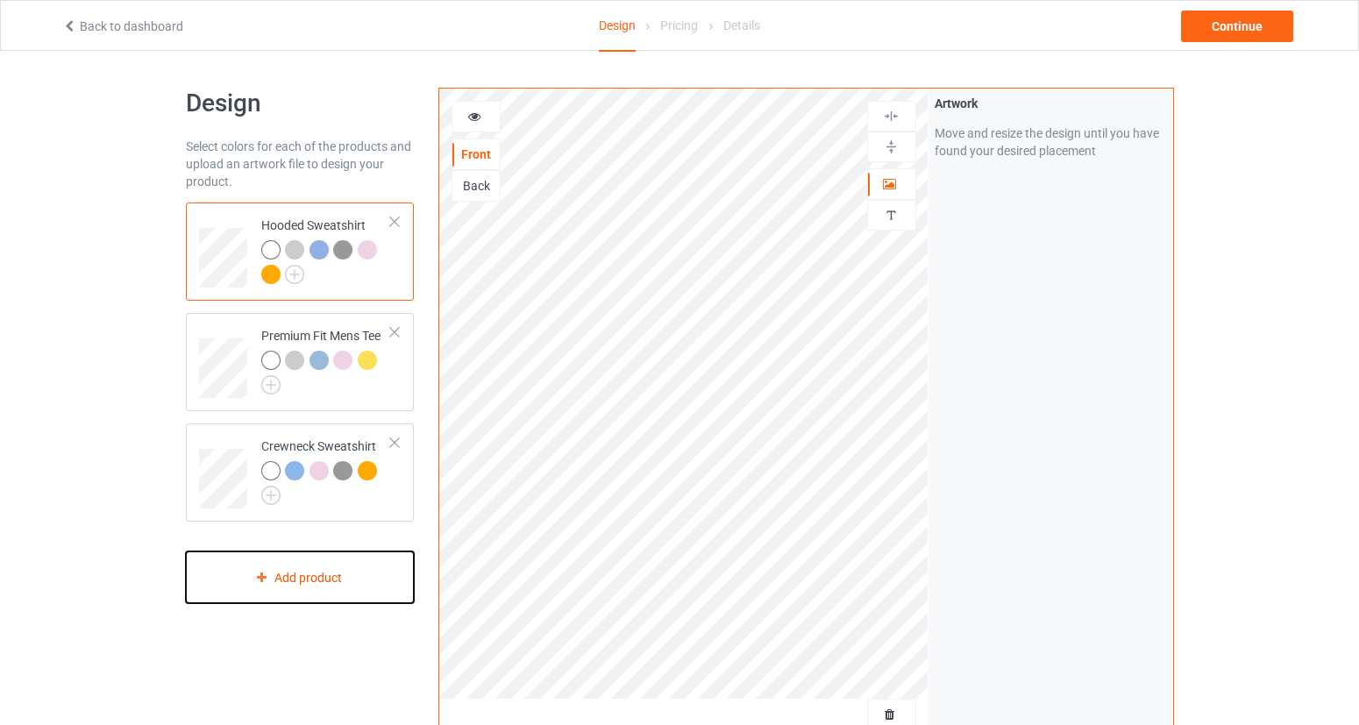
click at [330, 573] on div "Add product" at bounding box center [300, 578] width 229 height 52
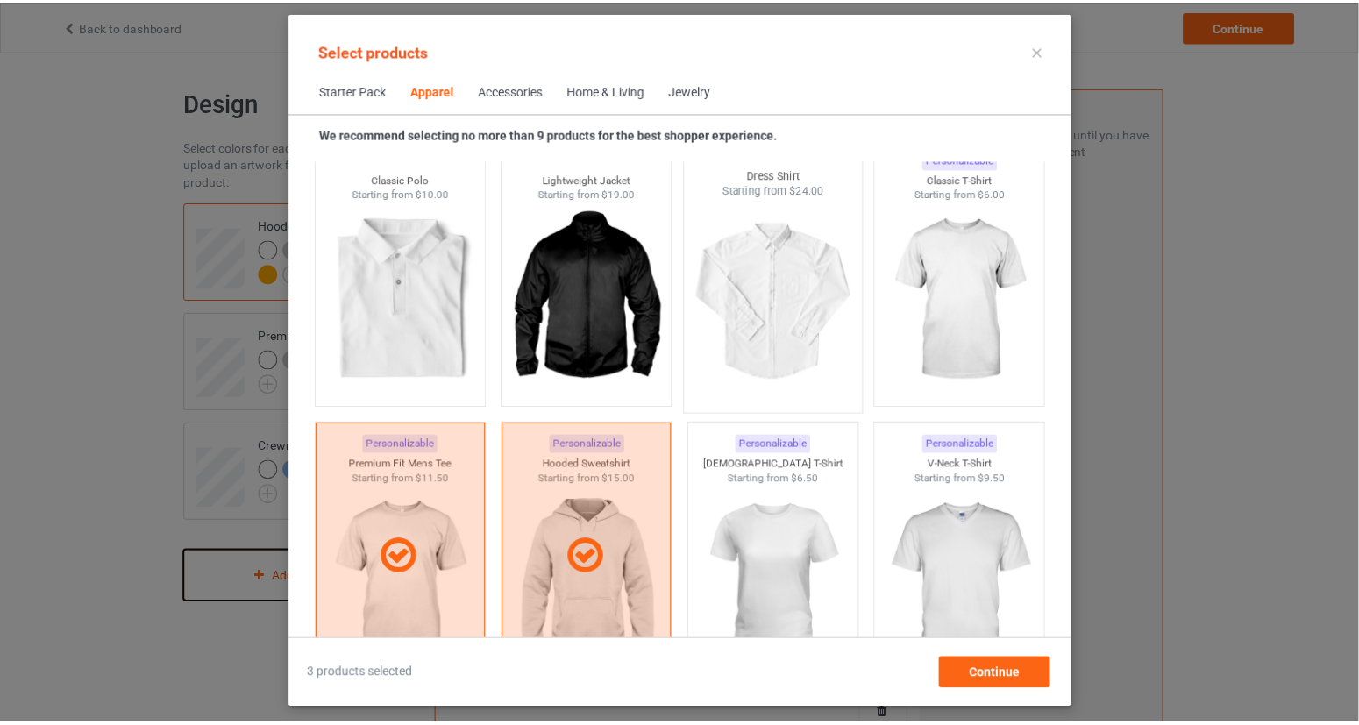
scroll to position [775, 0]
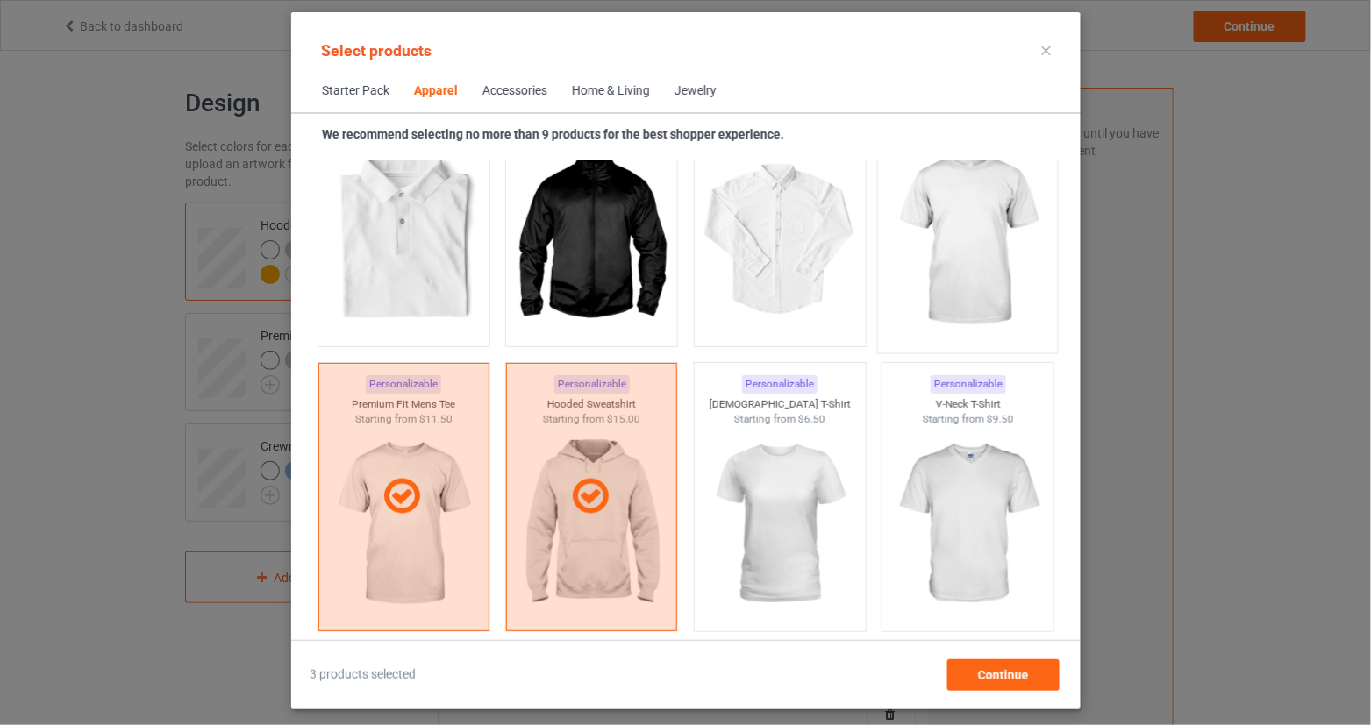
click at [918, 259] on img at bounding box center [967, 241] width 165 height 206
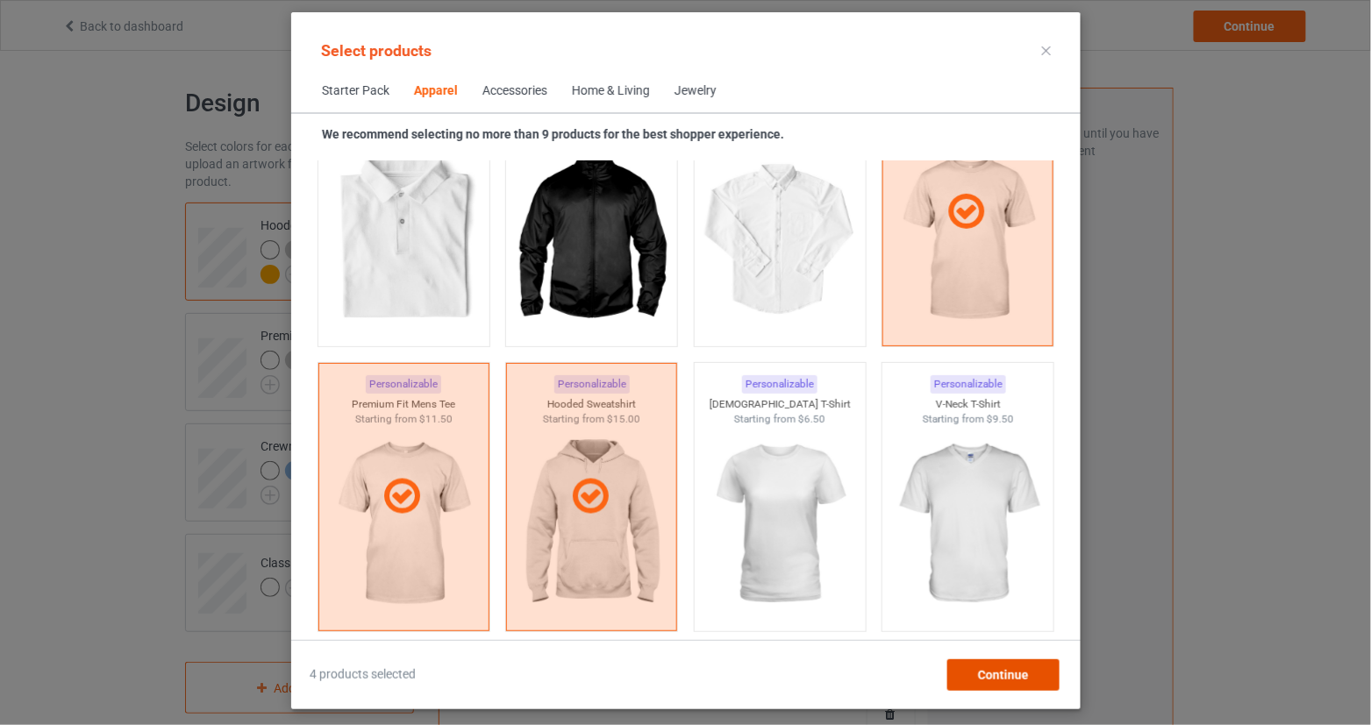
click at [1025, 674] on span "Continue" at bounding box center [1002, 675] width 51 height 14
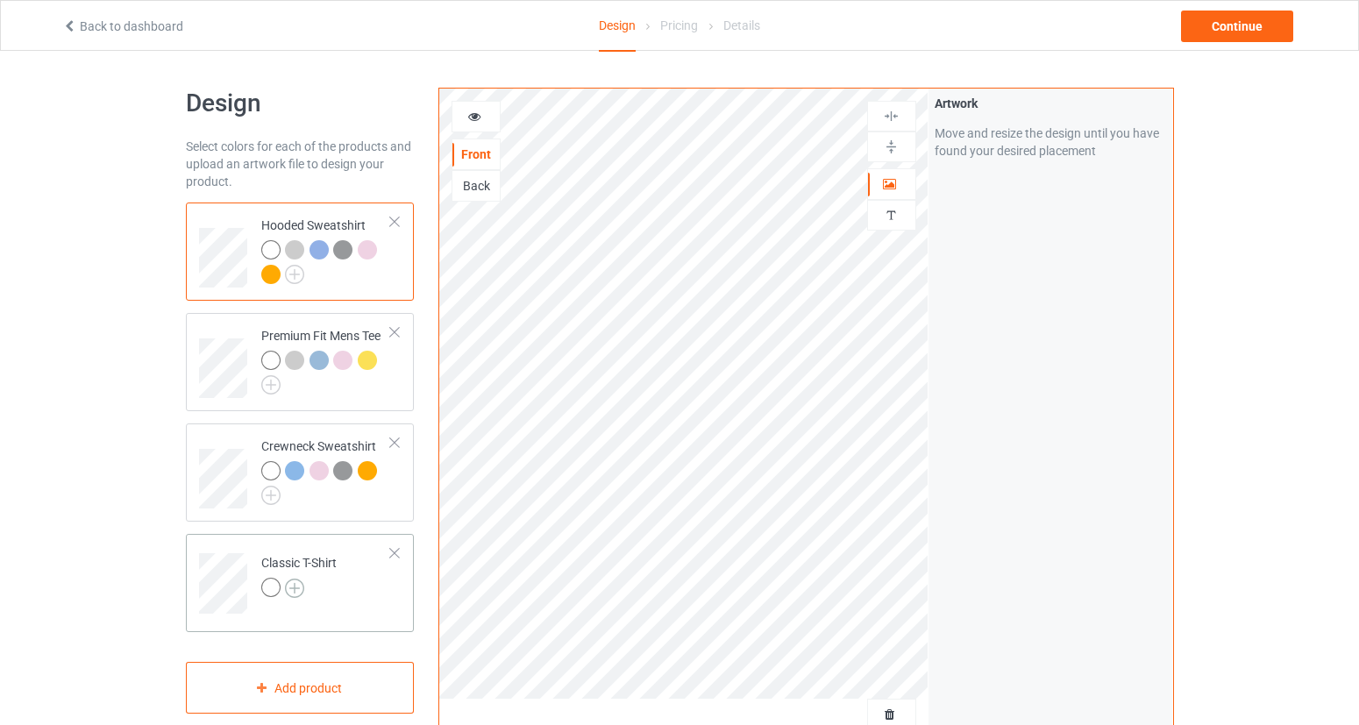
click at [298, 581] on img at bounding box center [294, 588] width 19 height 19
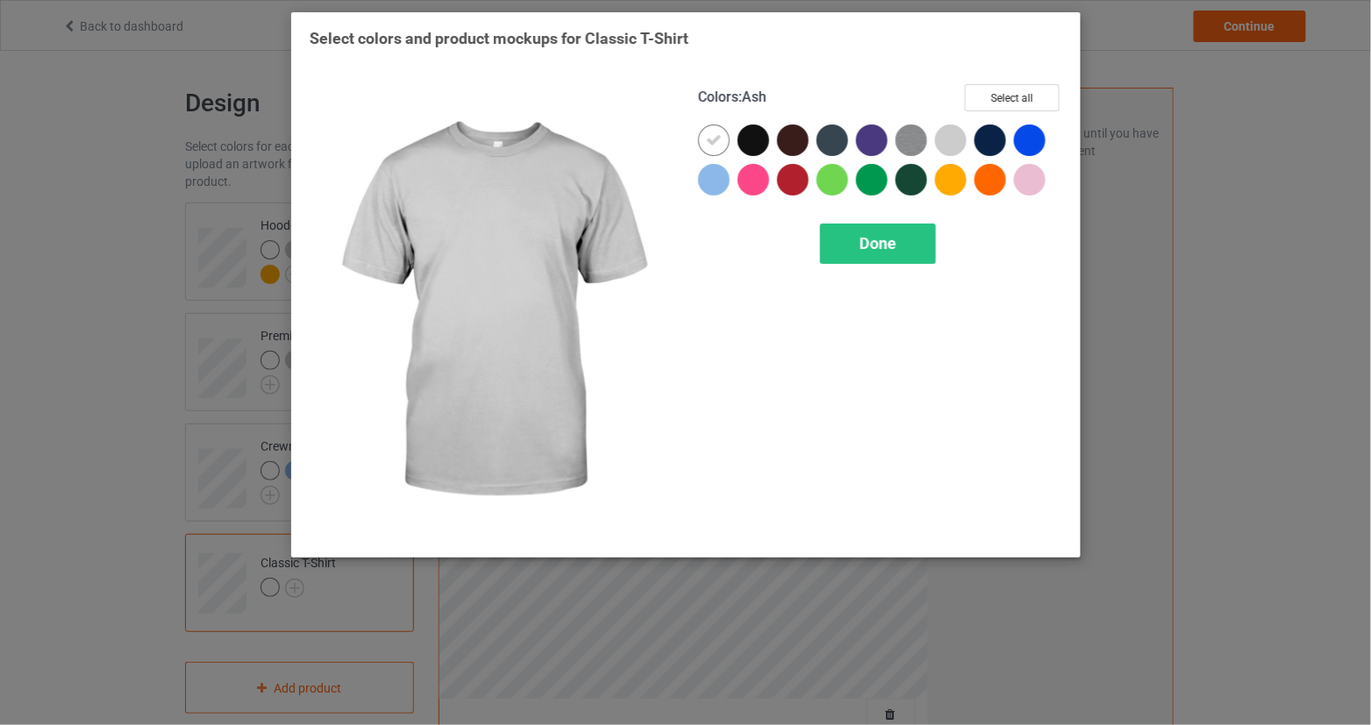
click at [951, 139] on div at bounding box center [951, 141] width 32 height 32
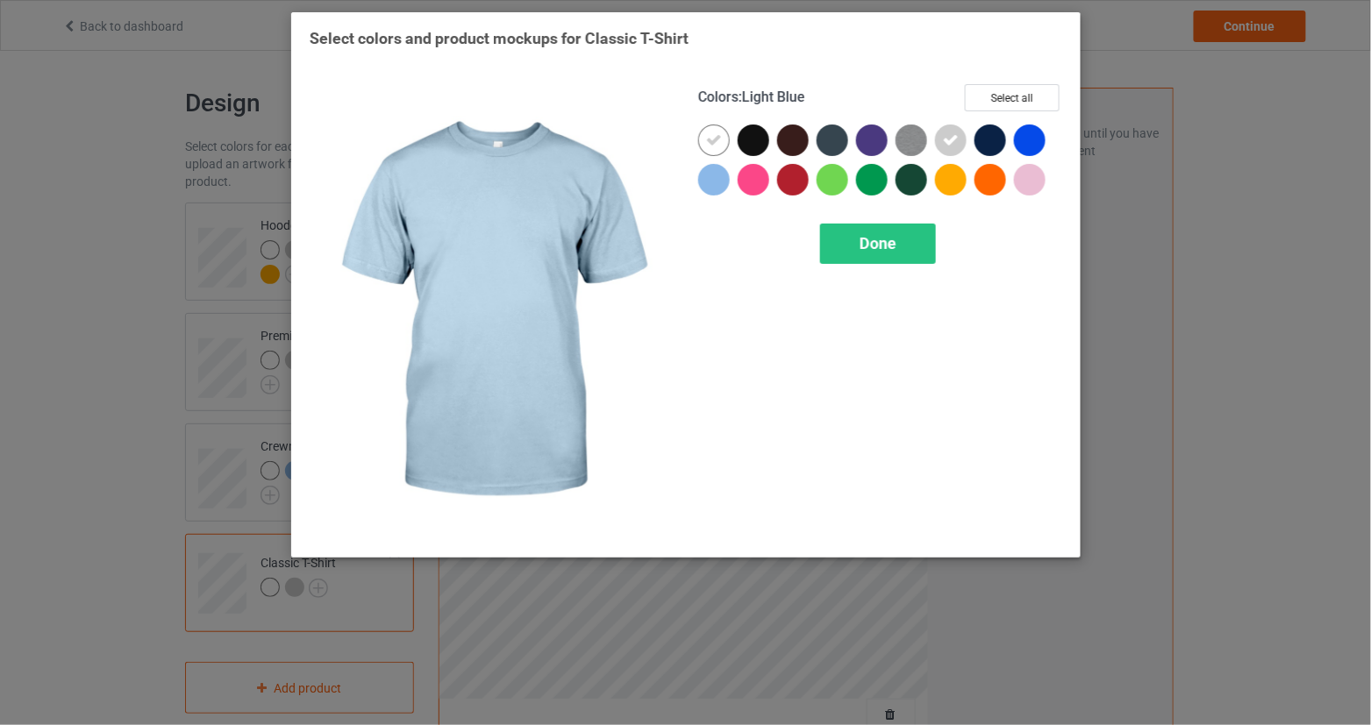
drag, startPoint x: 705, startPoint y: 179, endPoint x: 962, endPoint y: 180, distance: 256.9
click at [706, 179] on div at bounding box center [714, 180] width 32 height 32
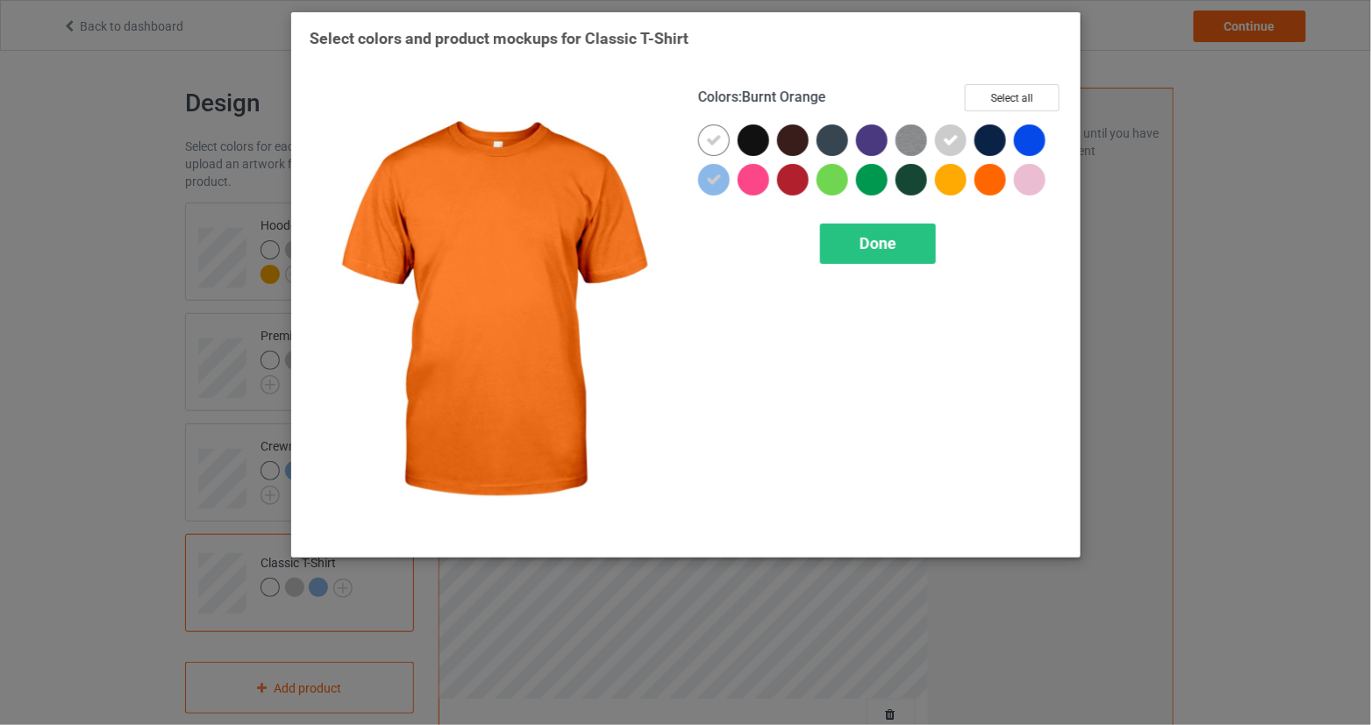
click at [1029, 182] on div at bounding box center [1030, 180] width 32 height 32
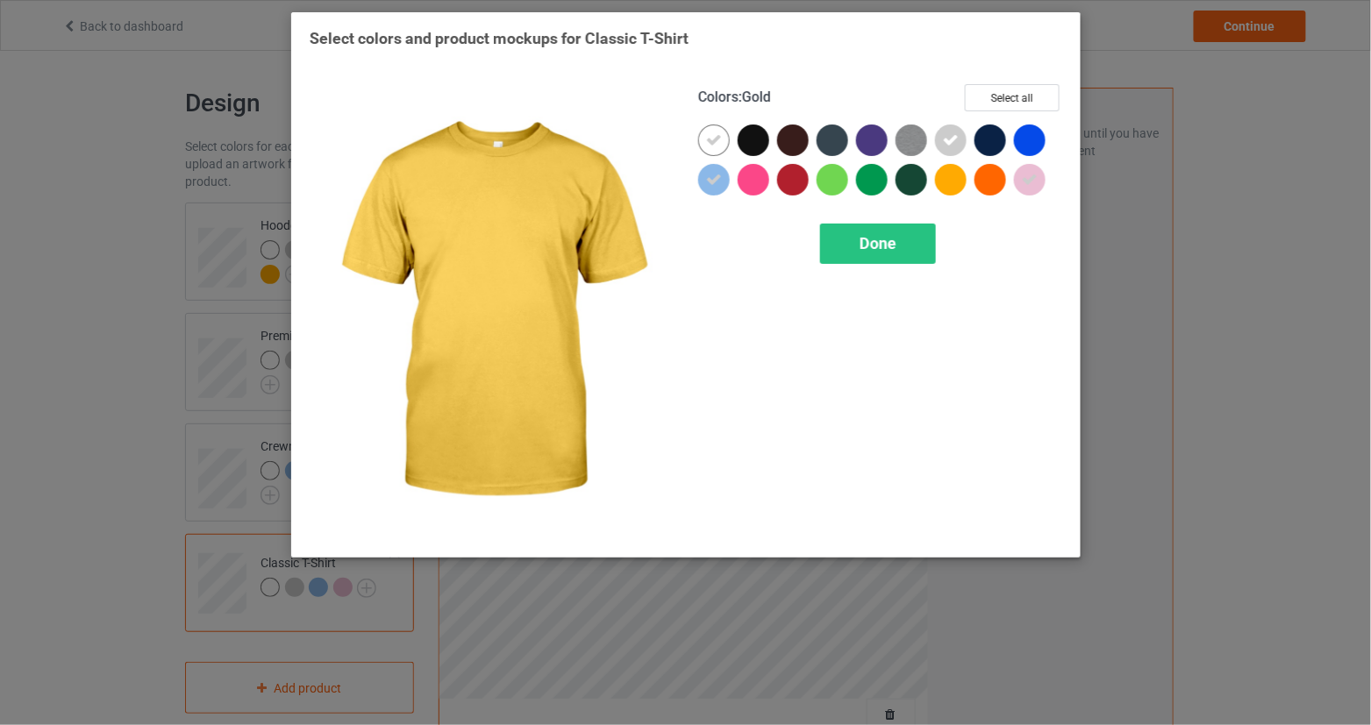
drag, startPoint x: 952, startPoint y: 178, endPoint x: 933, endPoint y: 218, distance: 44.7
click at [952, 178] on div at bounding box center [951, 180] width 32 height 32
click at [890, 258] on div "Done" at bounding box center [878, 244] width 116 height 40
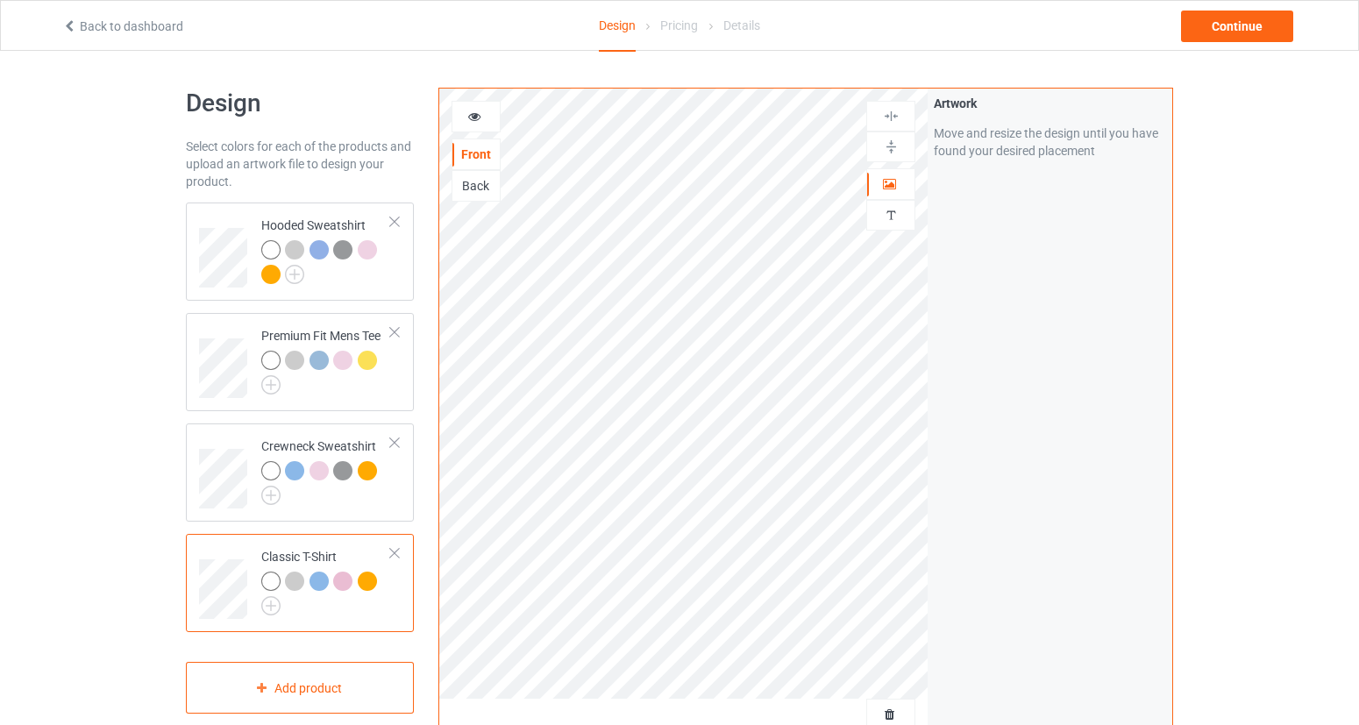
scroll to position [20, 0]
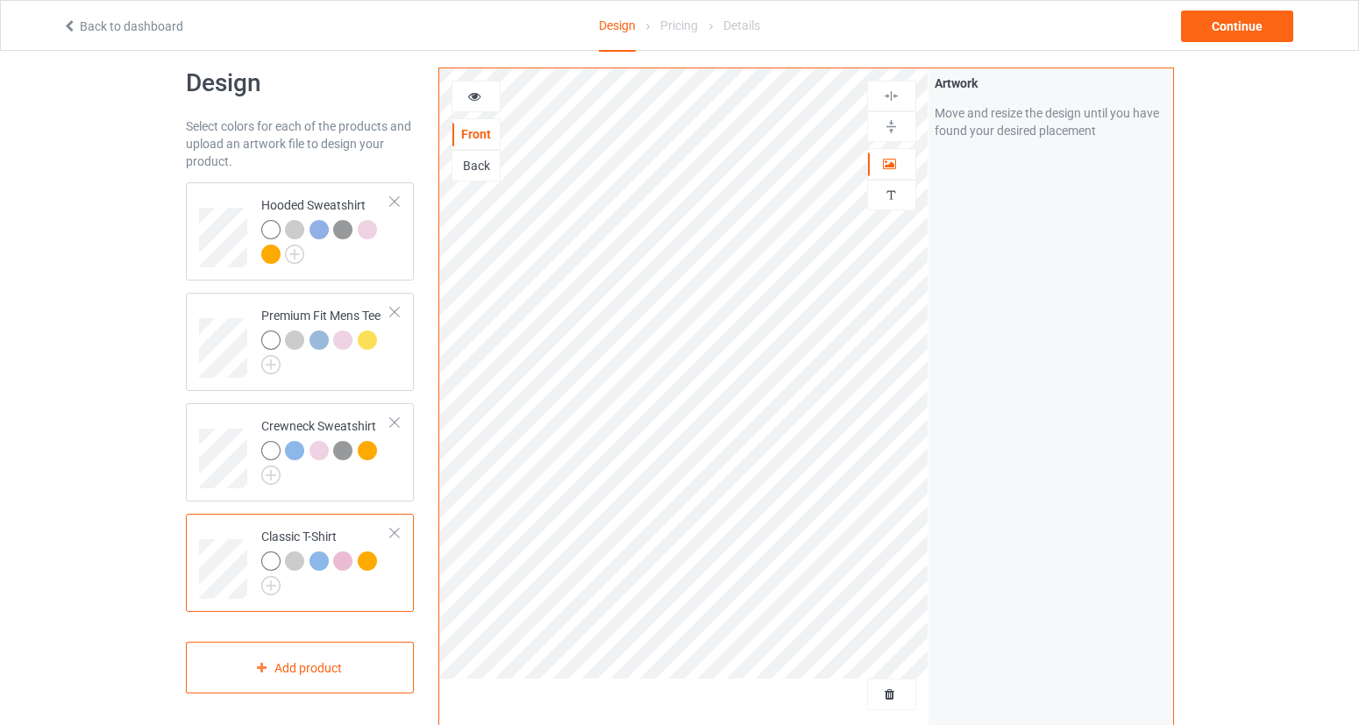
click at [467, 96] on icon at bounding box center [474, 94] width 15 height 12
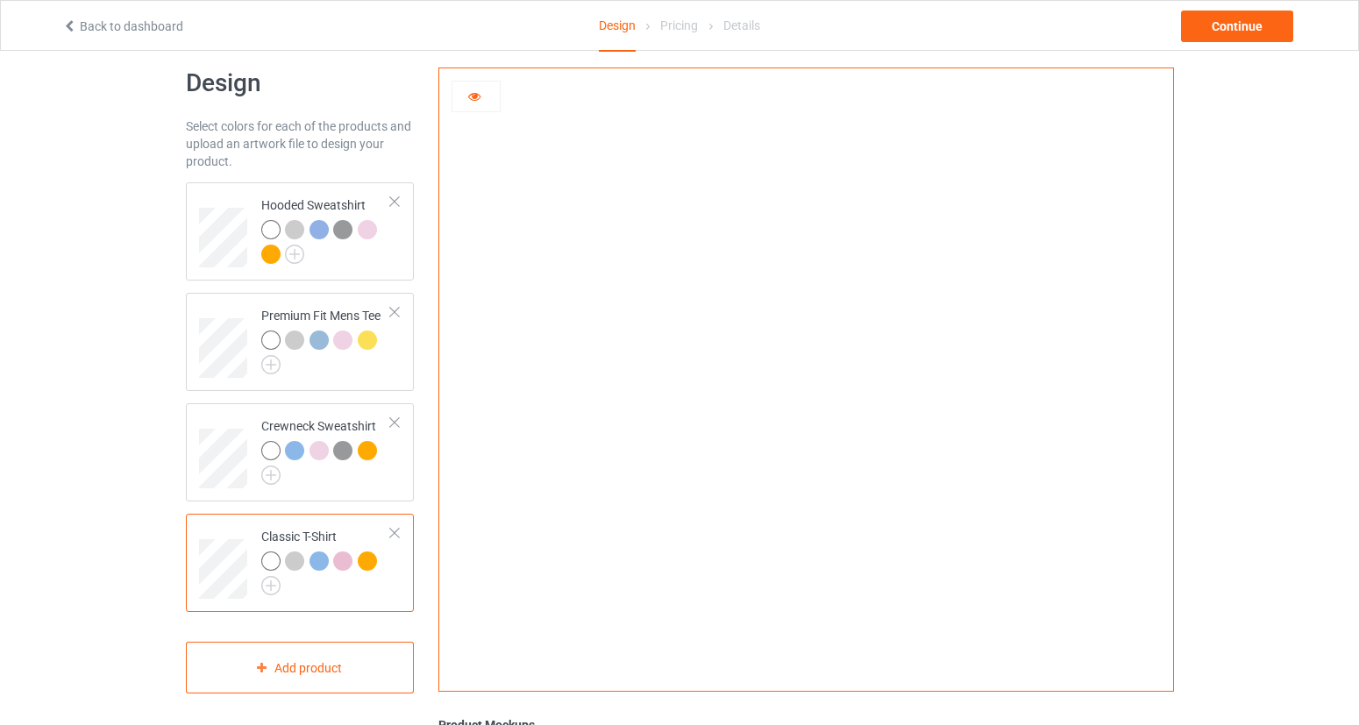
click at [467, 96] on icon at bounding box center [474, 94] width 15 height 12
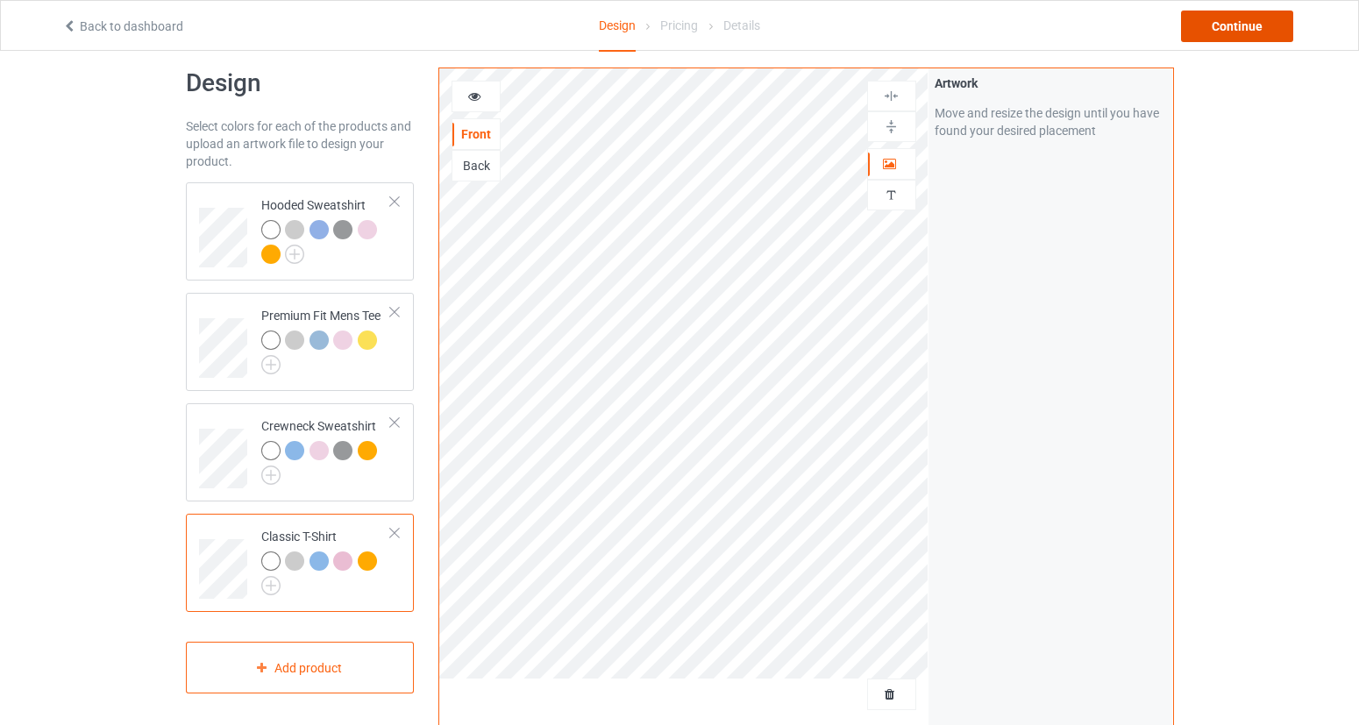
click at [1237, 32] on div "Continue" at bounding box center [1237, 27] width 112 height 32
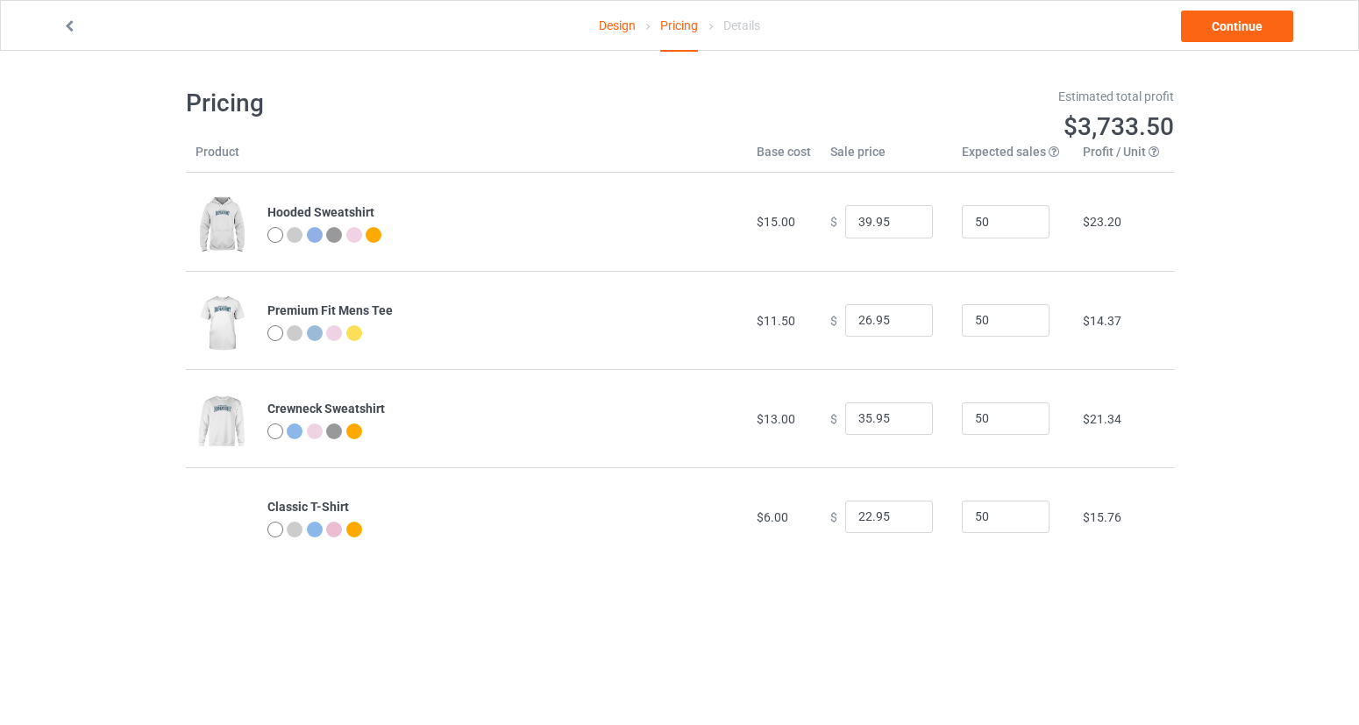
type input "46.95"
type input "32.95"
type input "39.95"
drag, startPoint x: 862, startPoint y: 518, endPoint x: 832, endPoint y: 522, distance: 30.0
click at [832, 522] on div "$ 26.95" at bounding box center [886, 517] width 112 height 33
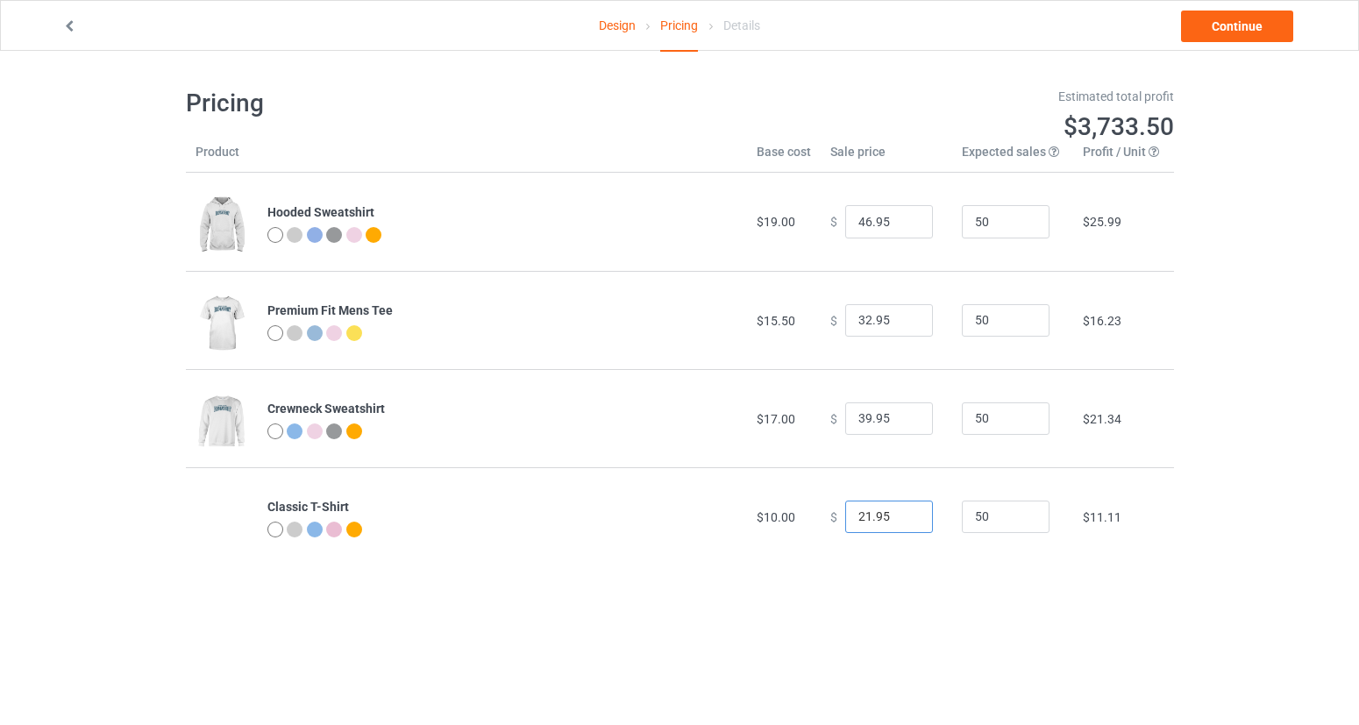
drag, startPoint x: 860, startPoint y: 517, endPoint x: 836, endPoint y: 519, distance: 24.7
click at [845, 519] on input "21.95" at bounding box center [889, 517] width 88 height 33
drag, startPoint x: 861, startPoint y: 517, endPoint x: 844, endPoint y: 519, distance: 17.6
click at [845, 519] on input "19.95" at bounding box center [889, 517] width 88 height 33
type input "21.95"
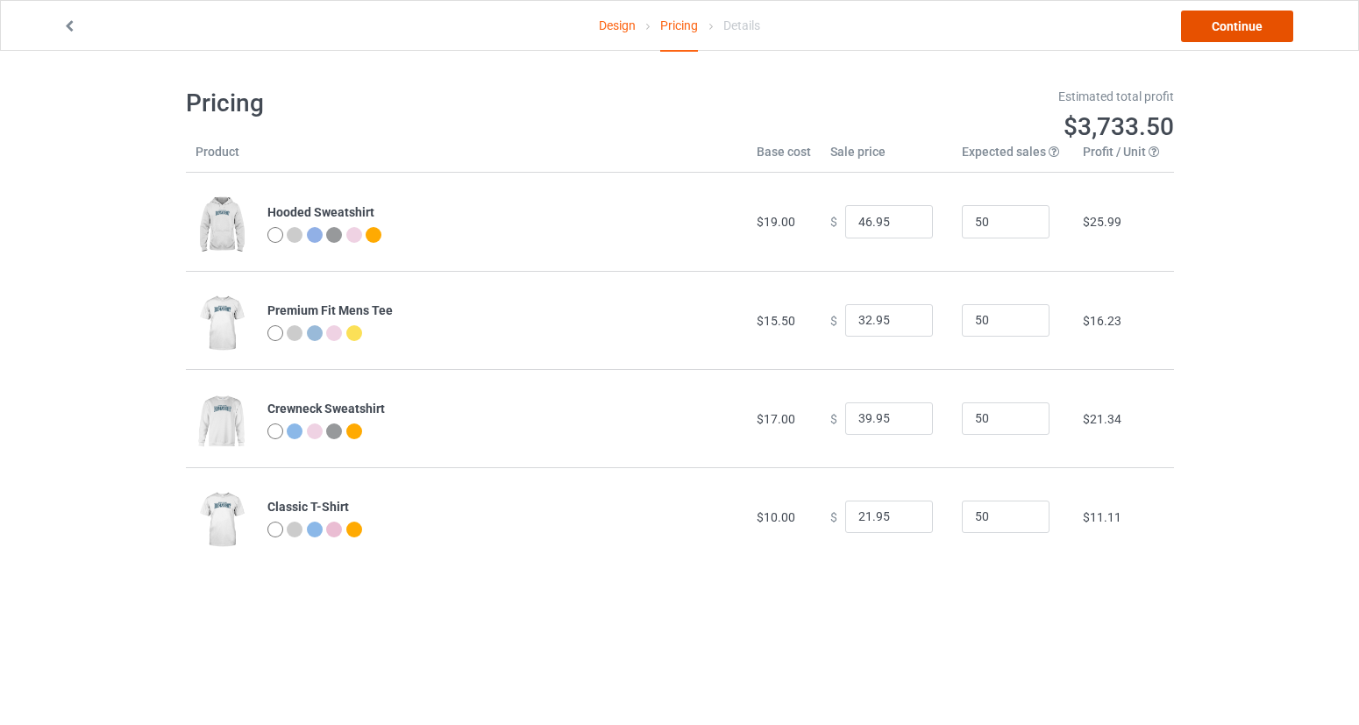
click at [1278, 38] on link "Continue" at bounding box center [1237, 27] width 112 height 32
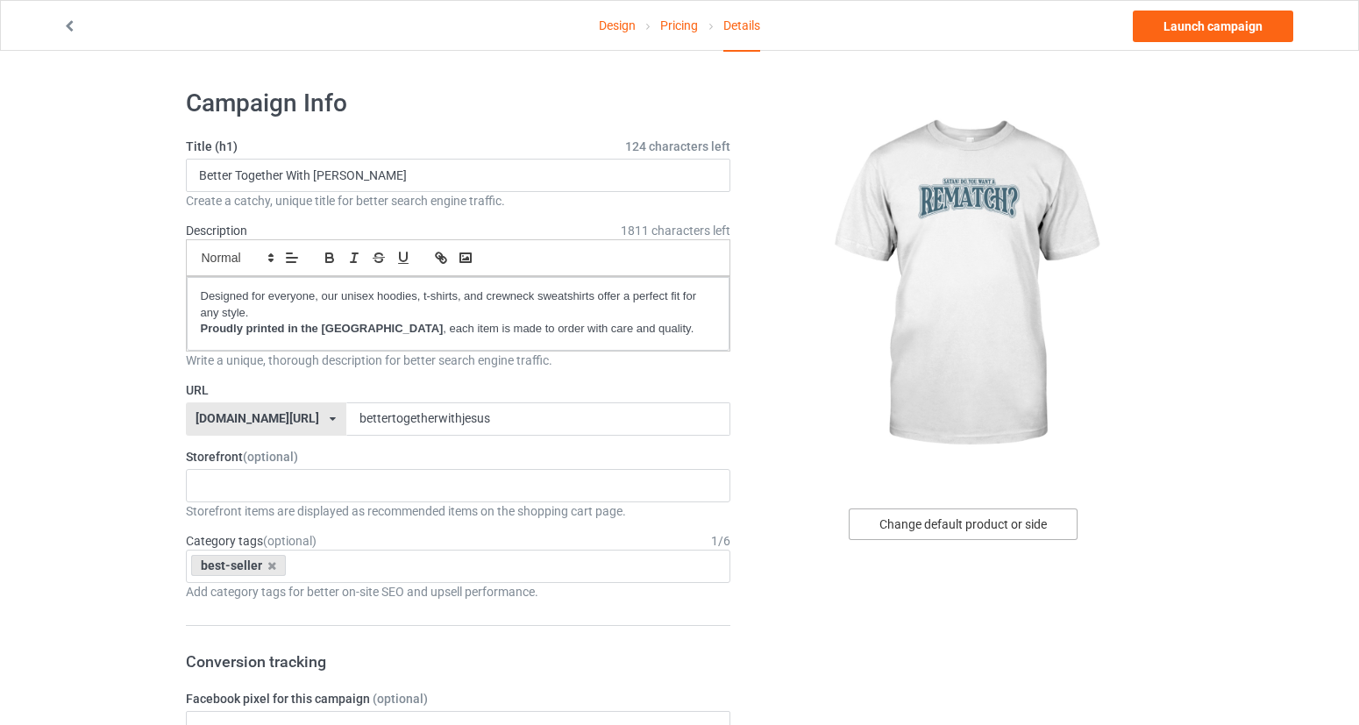
click at [1032, 524] on div "Change default product or side" at bounding box center [963, 525] width 229 height 32
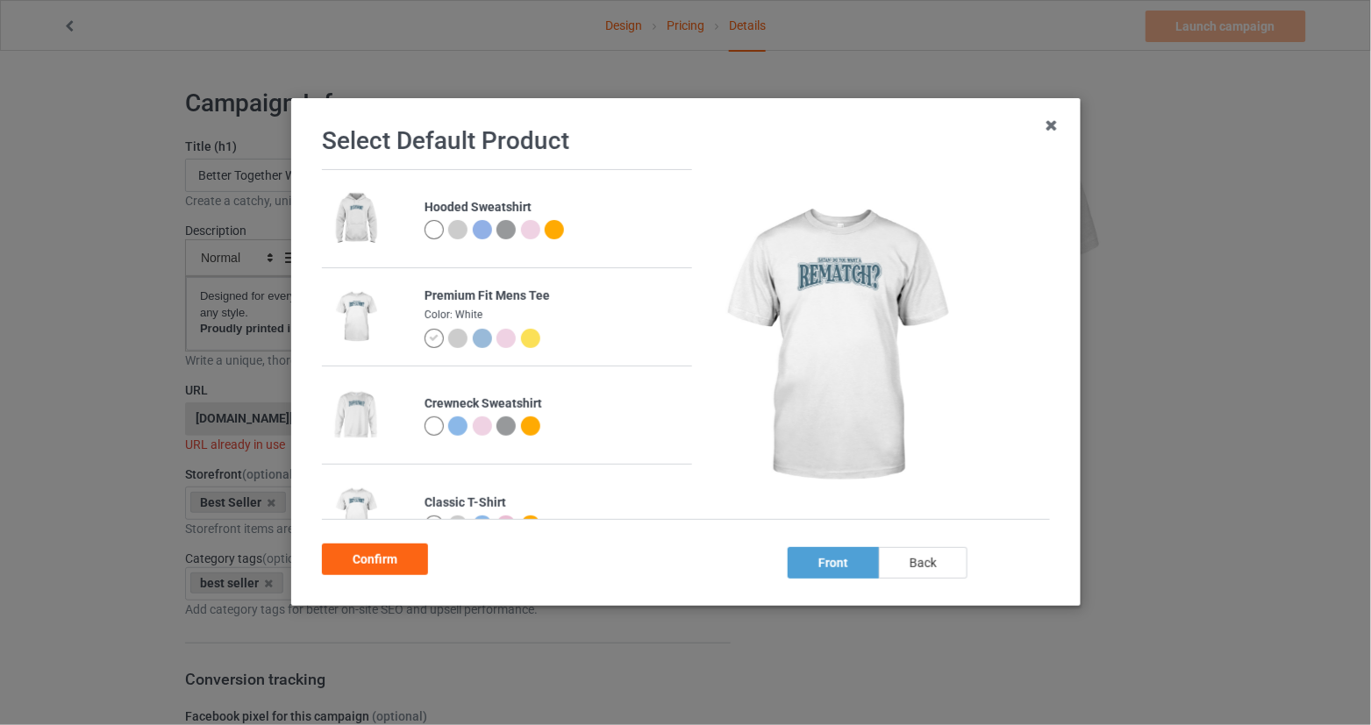
click at [932, 556] on div "back" at bounding box center [922, 563] width 89 height 32
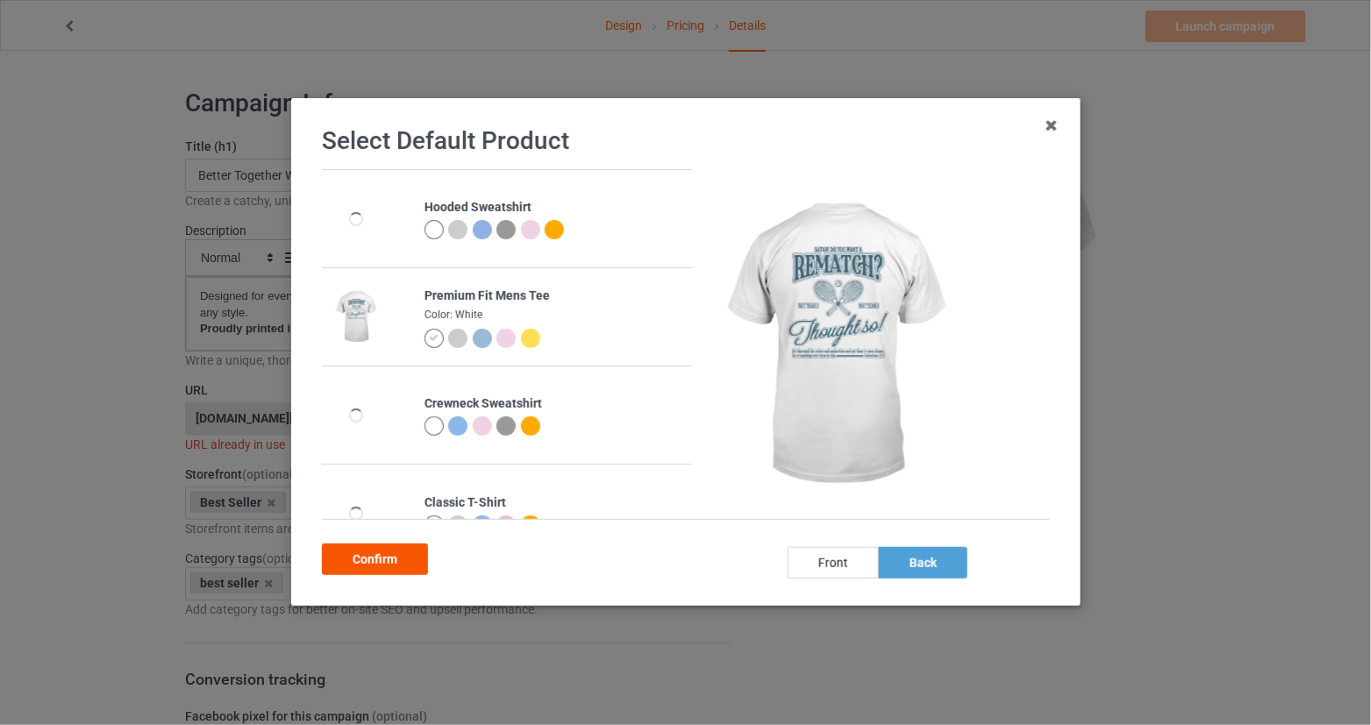
click at [392, 559] on div "Confirm" at bounding box center [375, 560] width 106 height 32
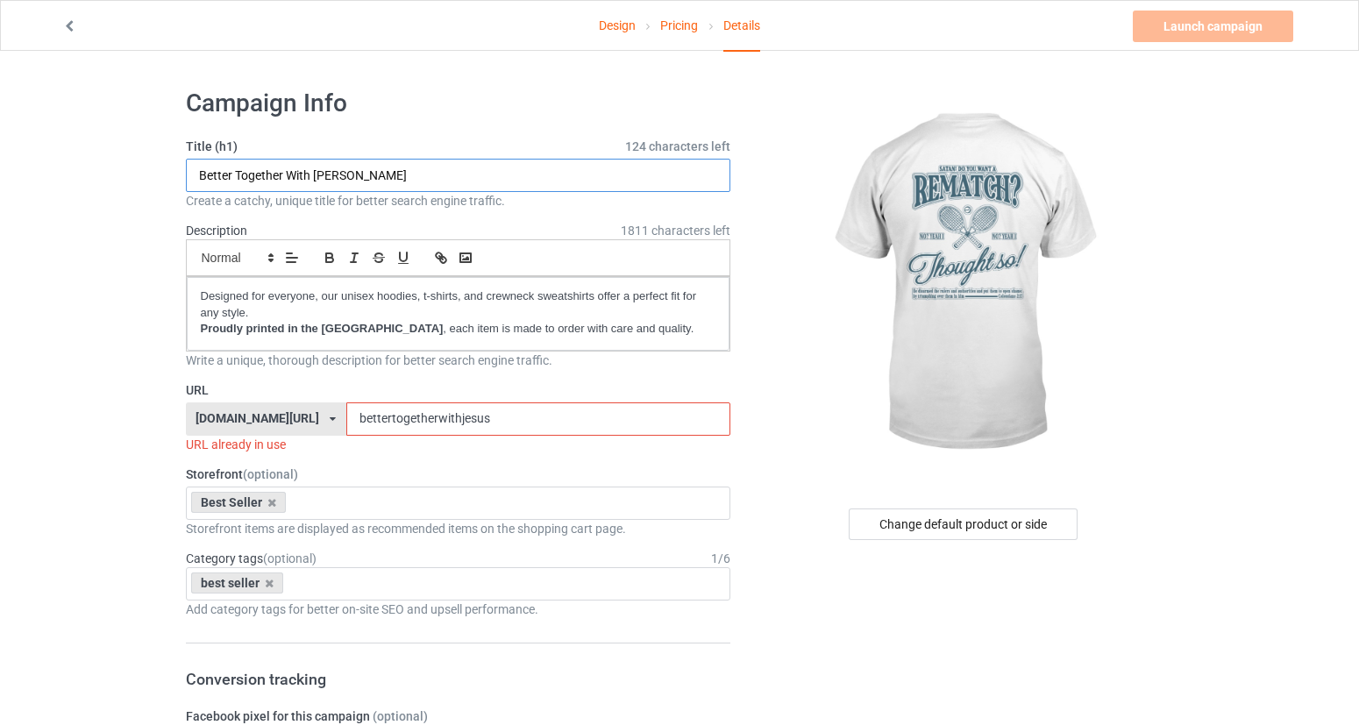
drag, startPoint x: 373, startPoint y: 174, endPoint x: 132, endPoint y: 186, distance: 241.5
drag, startPoint x: 352, startPoint y: 170, endPoint x: 182, endPoint y: 173, distance: 170.1
drag, startPoint x: 294, startPoint y: 167, endPoint x: 283, endPoint y: 175, distance: 12.6
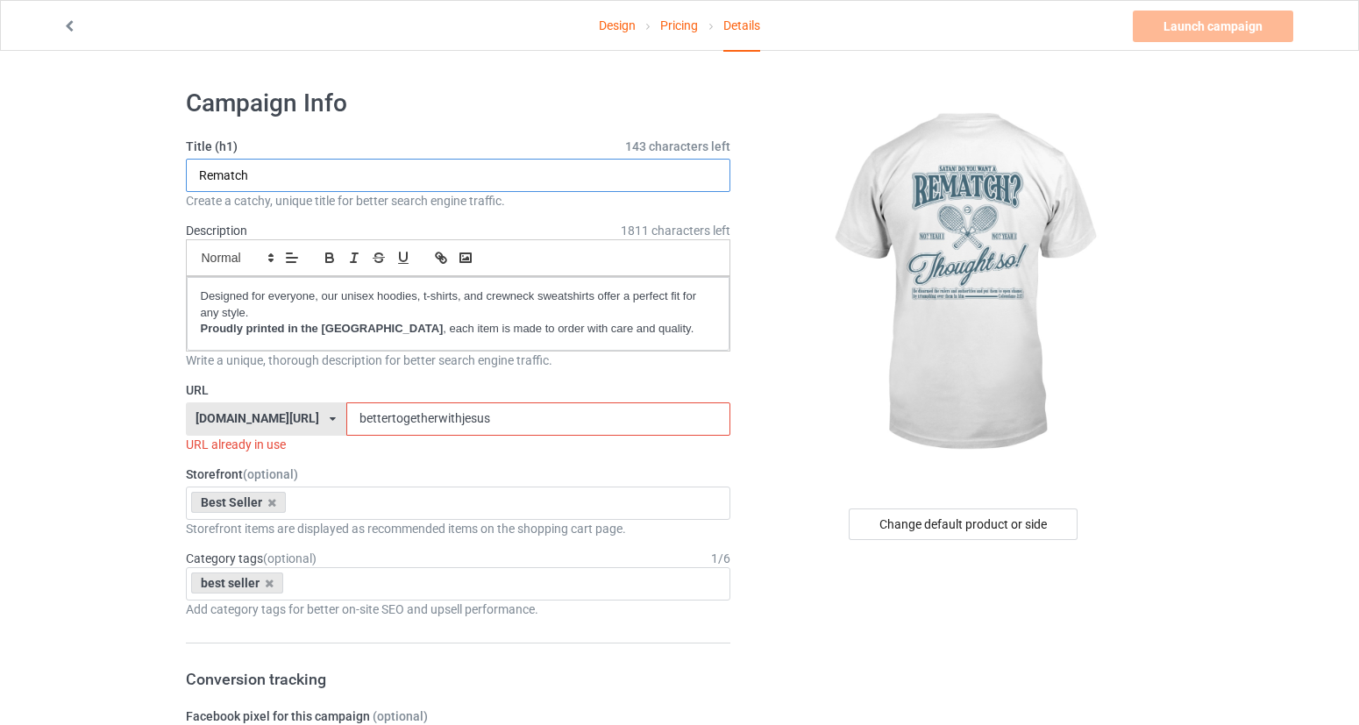
click at [283, 175] on input "Rematch" at bounding box center [458, 175] width 545 height 33
type input "Rematch"
drag, startPoint x: 559, startPoint y: 422, endPoint x: 412, endPoint y: 420, distance: 146.5
click at [412, 420] on input "bettertogetherwithjesus" at bounding box center [538, 419] width 384 height 33
paste input "Rematch"
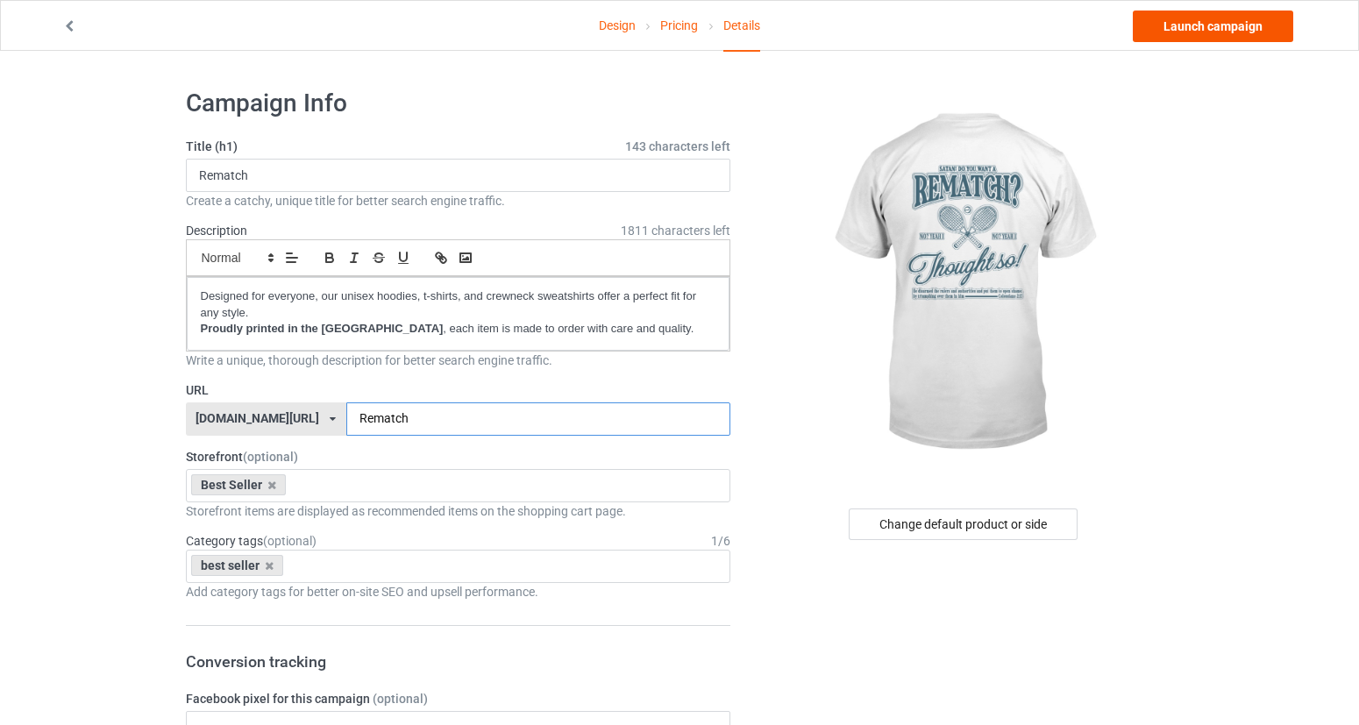
type input "Rematch"
click at [1251, 28] on link "Launch campaign" at bounding box center [1213, 27] width 160 height 32
